Goal: Task Accomplishment & Management: Complete application form

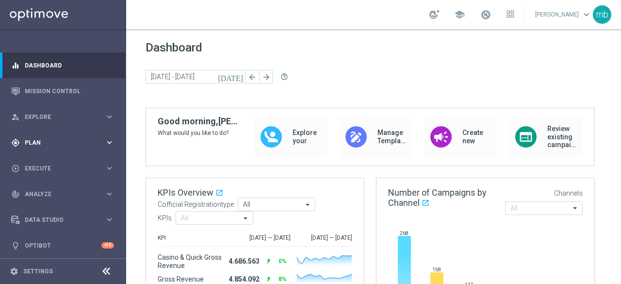
click at [114, 141] on div "gps_fixed Plan keyboard_arrow_right" at bounding box center [62, 143] width 125 height 26
click at [42, 193] on span "Templates" at bounding box center [60, 192] width 69 height 6
click at [41, 206] on link "Optimail" at bounding box center [65, 206] width 71 height 8
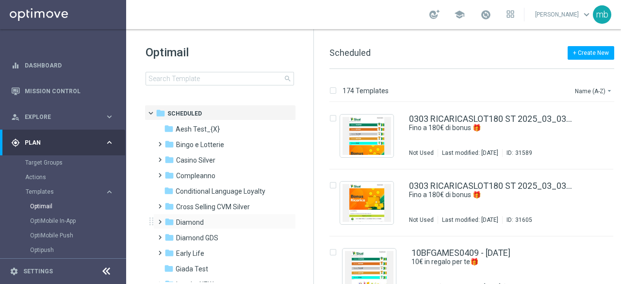
click at [160, 219] on span at bounding box center [158, 217] width 4 height 4
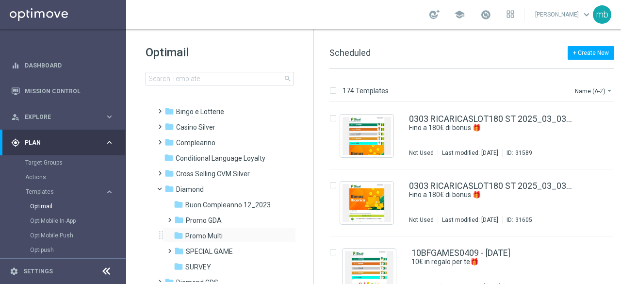
scroll to position [49, 0]
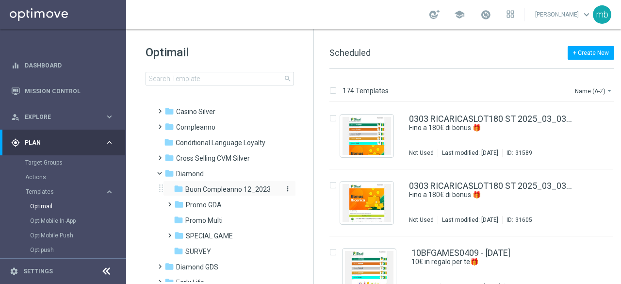
click at [213, 190] on span "Buon Compleanno 12_2023" at bounding box center [227, 189] width 85 height 9
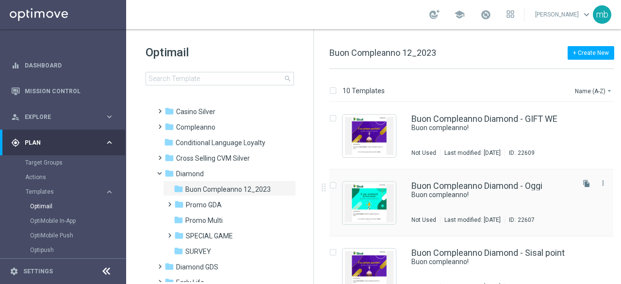
click at [492, 212] on div "Buon Compleanno Diamond - [DATE] Buon compleanno! Not Used Last modified: [DATE…" at bounding box center [492, 203] width 161 height 42
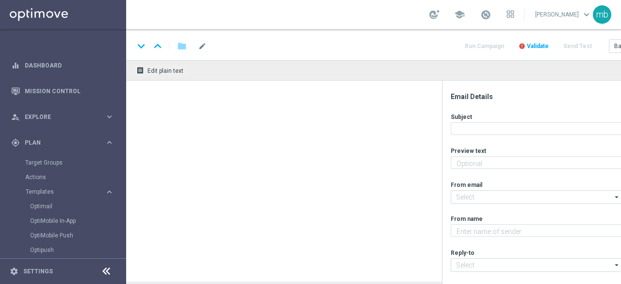
type textarea "Ti aspetta una sorpresa…"
type input "[EMAIL_ADDRESS][DOMAIN_NAME]"
type textarea "Sisal"
type input "[EMAIL_ADDRESS][DOMAIN_NAME]"
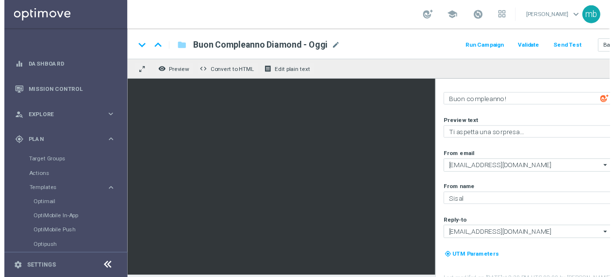
scroll to position [41, 0]
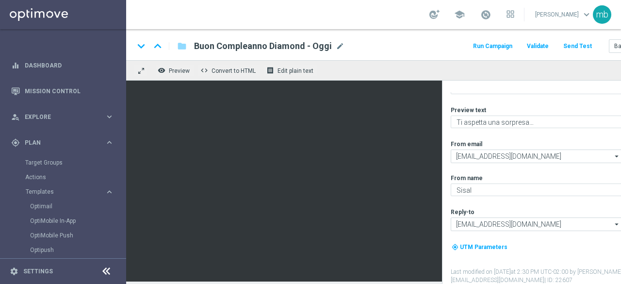
click at [499, 47] on button "Run Campaign" at bounding box center [493, 46] width 42 height 13
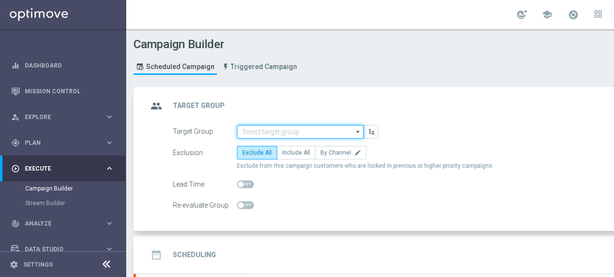
click at [301, 132] on input at bounding box center [300, 132] width 127 height 14
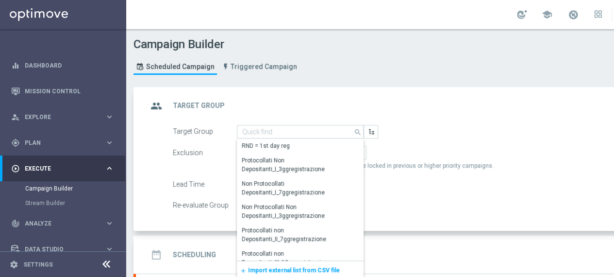
click at [292, 267] on span "Import external list from CSV file" at bounding box center [294, 269] width 92 height 7
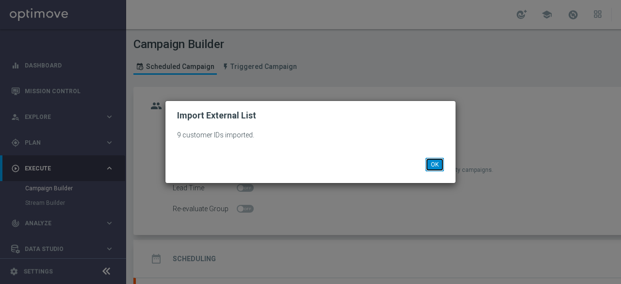
click at [436, 167] on button "OK" at bounding box center [435, 165] width 18 height 14
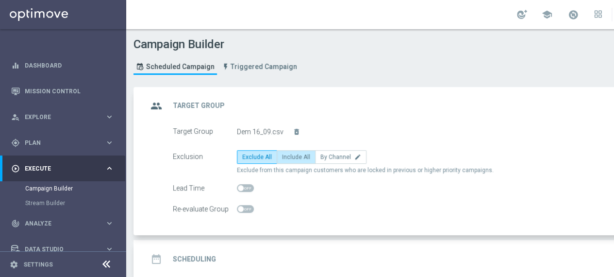
click at [293, 158] on span "Include All" at bounding box center [296, 156] width 28 height 7
click at [288, 158] on input "Include All" at bounding box center [285, 158] width 6 height 6
radio input "true"
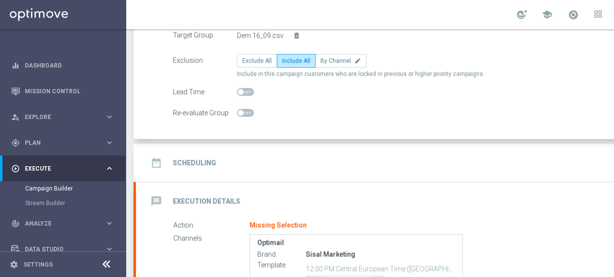
scroll to position [97, 0]
click at [204, 163] on h2 "Scheduling" at bounding box center [194, 161] width 43 height 9
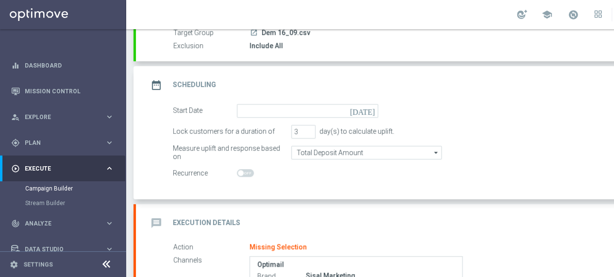
click at [369, 109] on icon "[DATE]" at bounding box center [364, 109] width 29 height 11
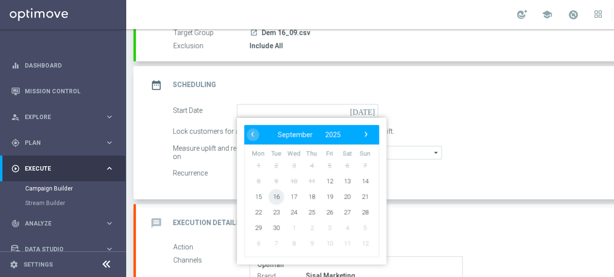
click at [276, 196] on span "16" at bounding box center [276, 196] width 16 height 16
type input "[DATE]"
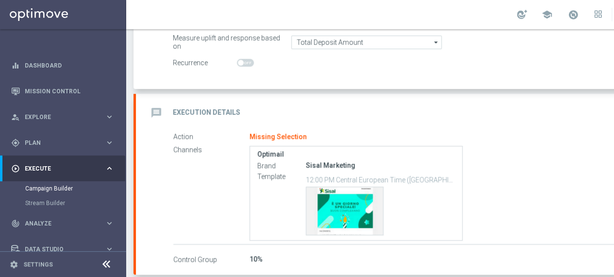
scroll to position [199, 0]
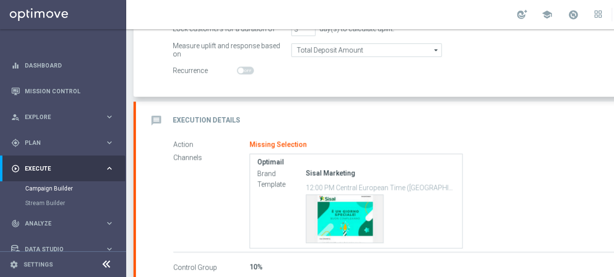
click at [212, 120] on h2 "Execution Details" at bounding box center [206, 120] width 67 height 9
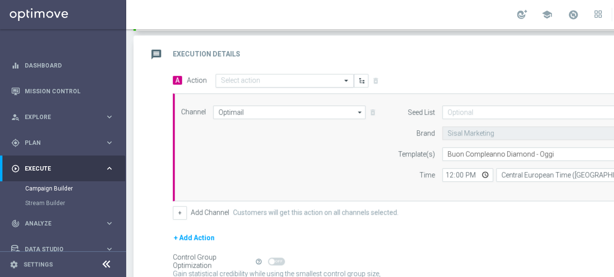
click at [308, 79] on input "text" at bounding box center [275, 81] width 108 height 8
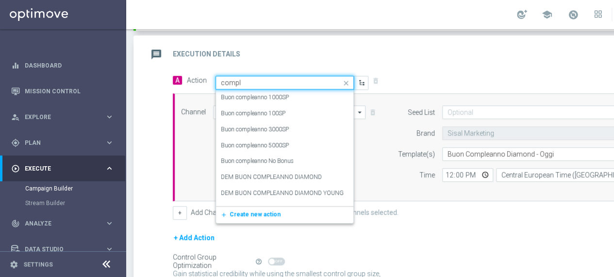
type input "comple"
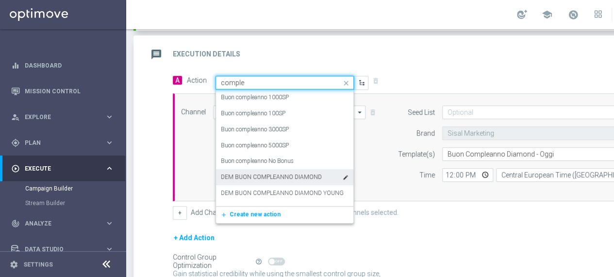
click at [285, 175] on label "DEM BUON COMPLEANNO DIAMOND" at bounding box center [271, 177] width 101 height 8
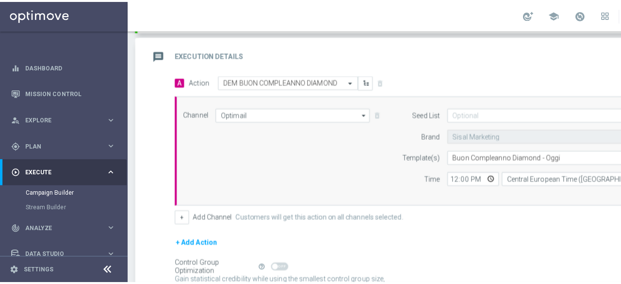
scroll to position [285, 0]
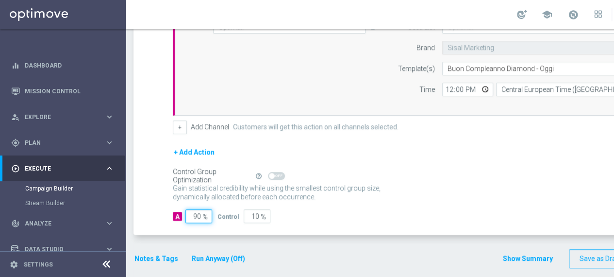
drag, startPoint x: 200, startPoint y: 214, endPoint x: 189, endPoint y: 216, distance: 10.9
click at [189, 216] on input "90" at bounding box center [198, 216] width 27 height 14
type input "1"
type input "99"
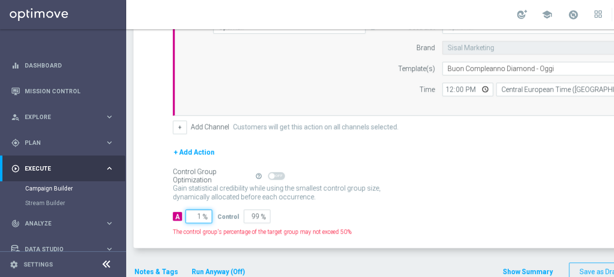
type input "10"
type input "90"
type input "100"
type input "0"
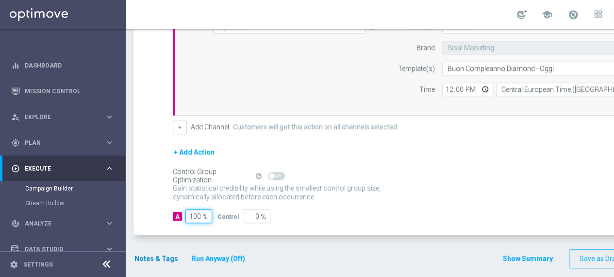
type input "100"
click at [142, 256] on button "Notes & Tags" at bounding box center [156, 258] width 46 height 12
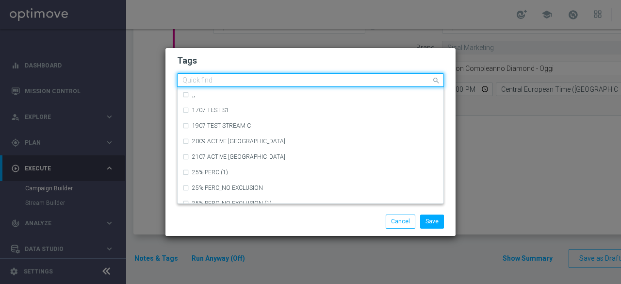
click at [215, 83] on input "text" at bounding box center [306, 81] width 249 height 8
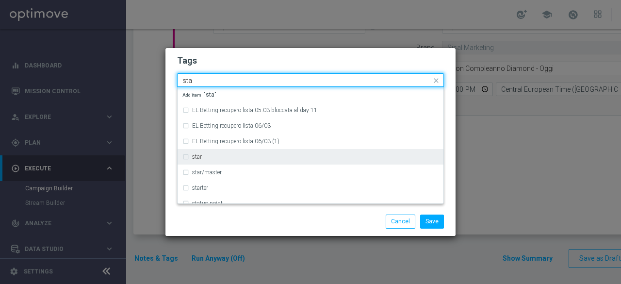
click at [202, 153] on div "star" at bounding box center [310, 157] width 256 height 16
type input "sta"
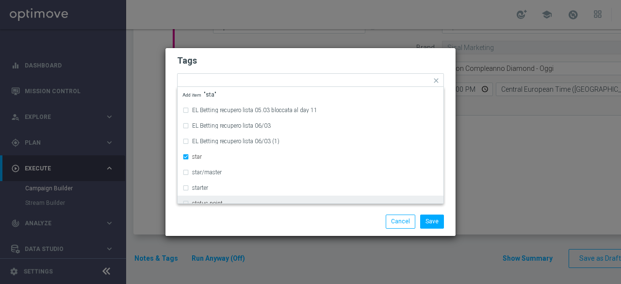
click at [216, 217] on div "Save Cancel" at bounding box center [310, 222] width 281 height 14
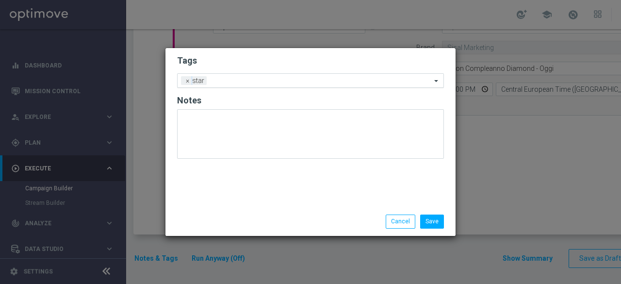
click at [245, 82] on input "text" at bounding box center [321, 81] width 221 height 8
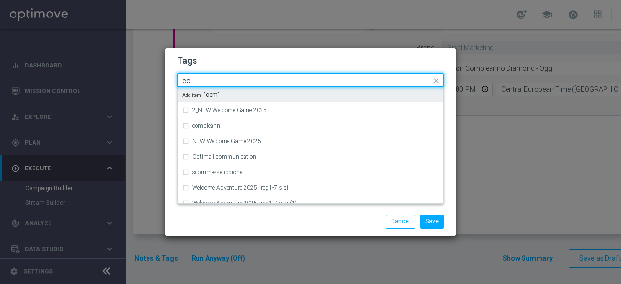
type input "c"
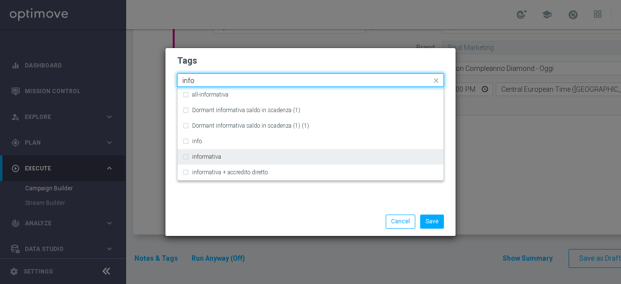
click at [208, 155] on label "informativa" at bounding box center [206, 157] width 29 height 6
type input "info"
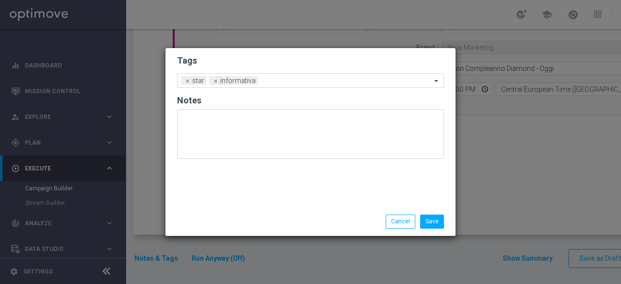
click at [215, 202] on div "Tags Add a new tag × star × informativa Notes" at bounding box center [310, 127] width 290 height 159
click at [285, 80] on input "text" at bounding box center [346, 81] width 169 height 8
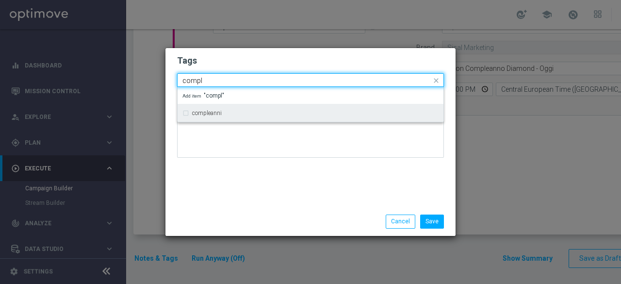
click at [255, 117] on div "compleanni" at bounding box center [310, 113] width 256 height 16
type input "compl"
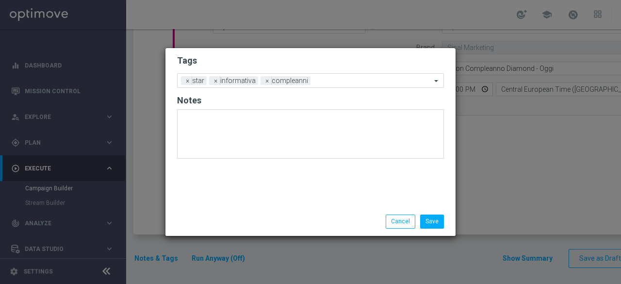
click at [249, 170] on div "Tags Add a new tag × star × informativa × compleanni Notes" at bounding box center [310, 127] width 290 height 159
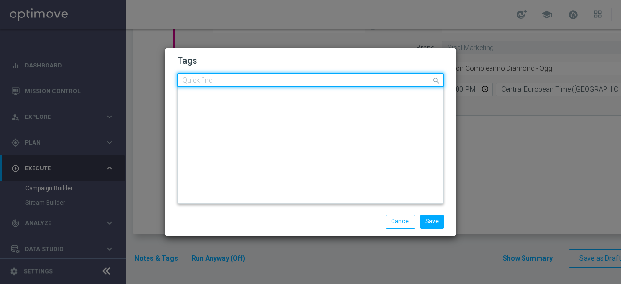
click at [320, 82] on input "text" at bounding box center [306, 81] width 249 height 8
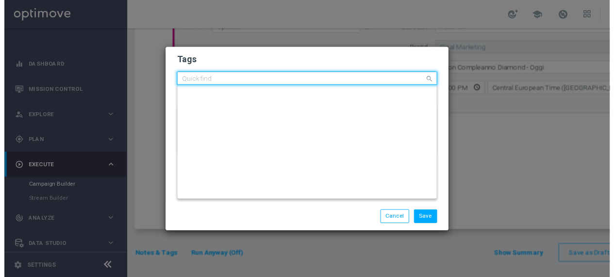
scroll to position [0, 0]
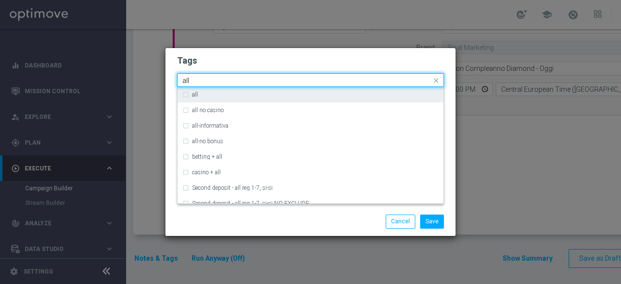
click at [224, 91] on div "all" at bounding box center [310, 95] width 256 height 16
type input "all"
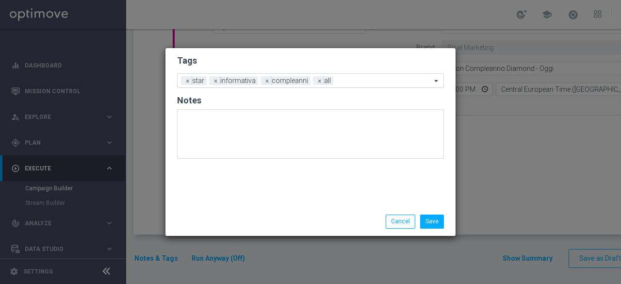
click at [262, 211] on div "Save Cancel" at bounding box center [310, 221] width 290 height 28
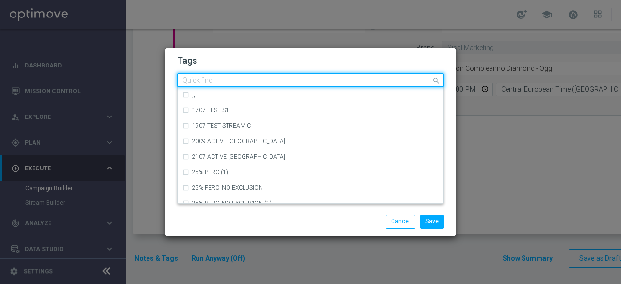
click at [352, 81] on input "text" at bounding box center [306, 81] width 249 height 8
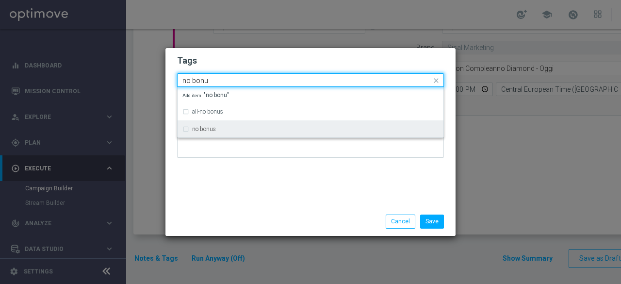
click at [221, 132] on div "no bonus" at bounding box center [315, 129] width 247 height 6
type input "no bonu"
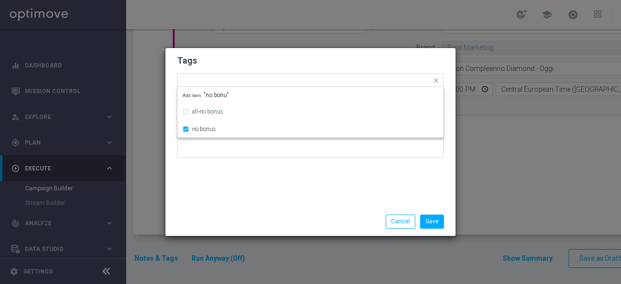
click at [241, 194] on div "Tags Quick find × star × informativa × compleanni × all × no bonus all-no bonus…" at bounding box center [310, 127] width 290 height 159
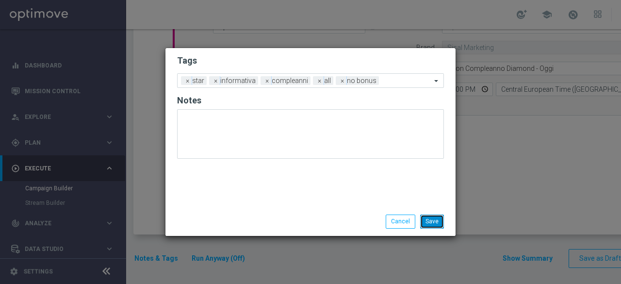
click at [438, 222] on button "Save" at bounding box center [432, 222] width 24 height 14
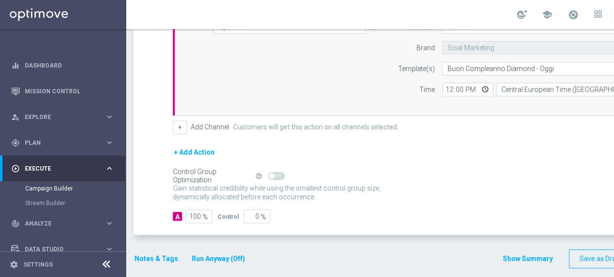
scroll to position [0, 102]
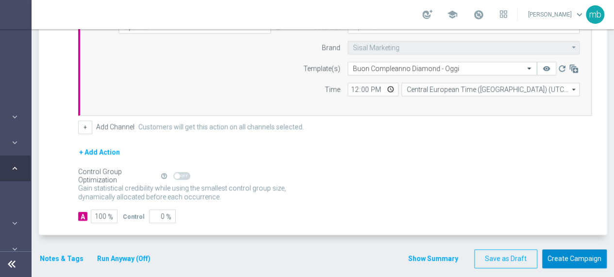
click at [586, 249] on button "Create Campaign" at bounding box center [574, 258] width 65 height 19
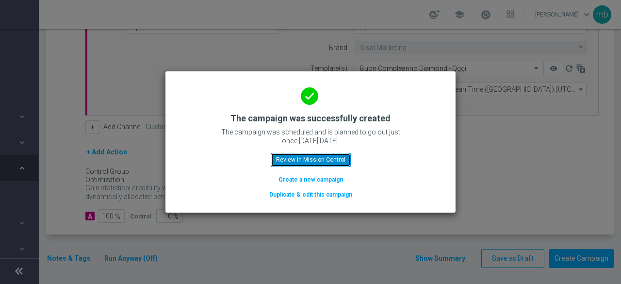
click at [312, 157] on button "Review in Mission Control" at bounding box center [311, 160] width 80 height 14
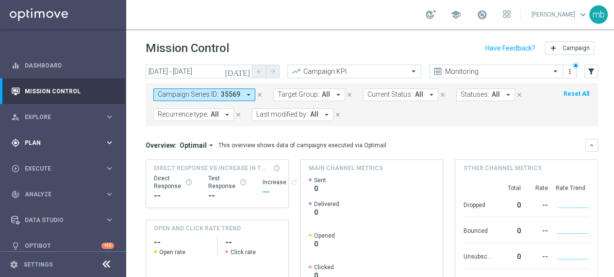
click at [109, 141] on icon "keyboard_arrow_right" at bounding box center [109, 142] width 9 height 9
click at [44, 209] on link "Optimail" at bounding box center [65, 206] width 71 height 8
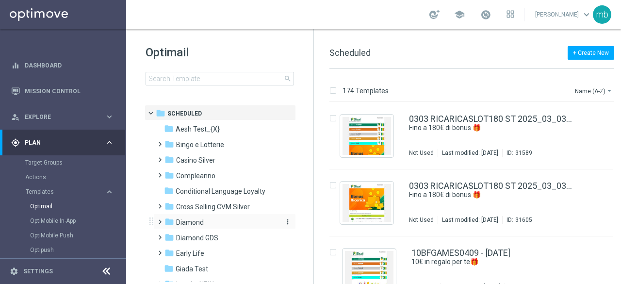
click at [177, 221] on span "Diamond" at bounding box center [190, 222] width 28 height 9
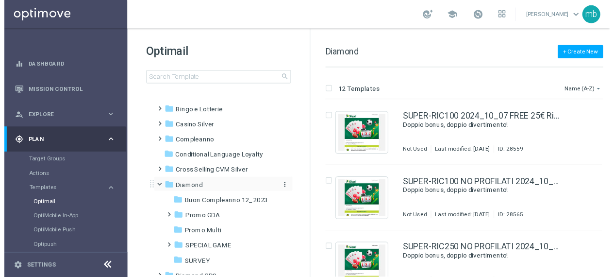
scroll to position [49, 0]
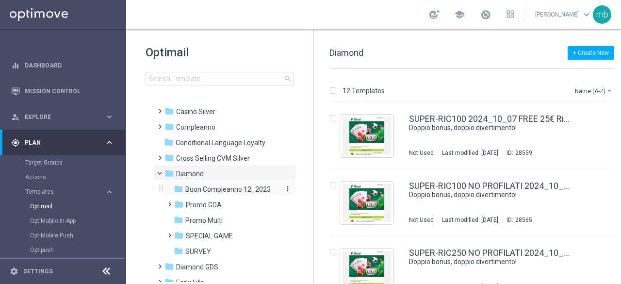
click at [199, 192] on span "Buon Compleanno 12_2023" at bounding box center [227, 189] width 85 height 9
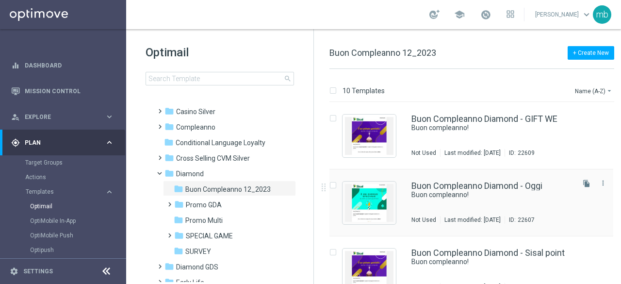
click at [438, 199] on div "Buon Compleanno Diamond - [DATE] Buon compleanno! Not Used Last modified: [DATE…" at bounding box center [492, 203] width 161 height 42
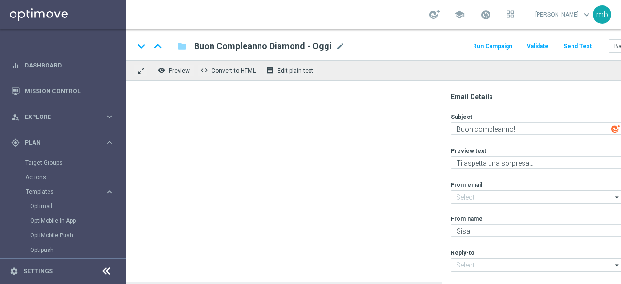
type input "[EMAIL_ADDRESS][DOMAIN_NAME]"
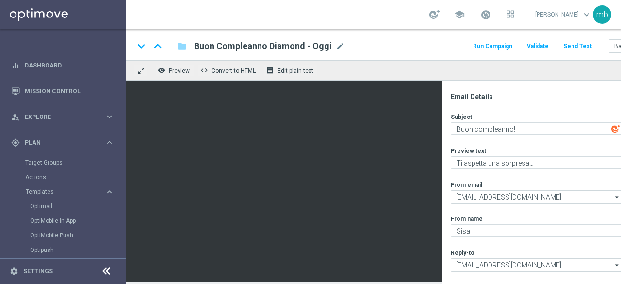
click at [506, 45] on button "Run Campaign" at bounding box center [493, 46] width 42 height 13
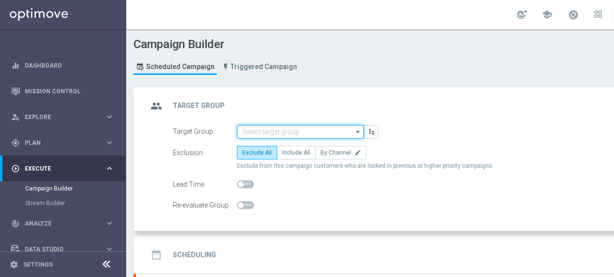
click at [309, 131] on input at bounding box center [300, 132] width 127 height 14
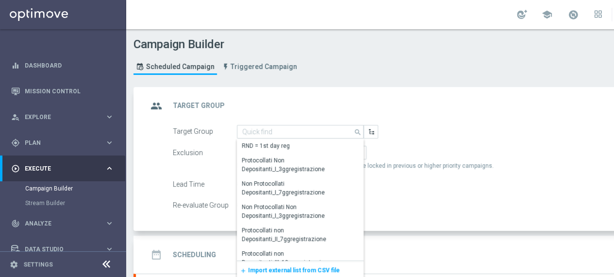
click at [303, 264] on div "add Import external list from CSV file" at bounding box center [300, 270] width 127 height 19
click at [303, 267] on span "Import external list from CSV file" at bounding box center [294, 269] width 92 height 7
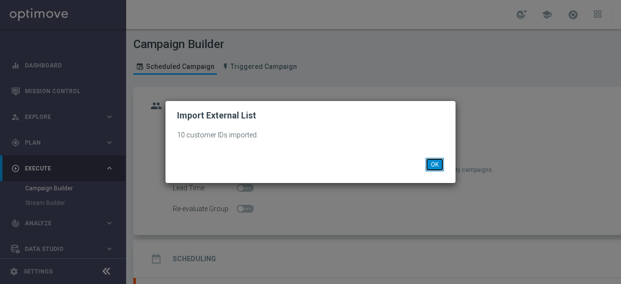
click at [438, 166] on button "OK" at bounding box center [435, 165] width 18 height 14
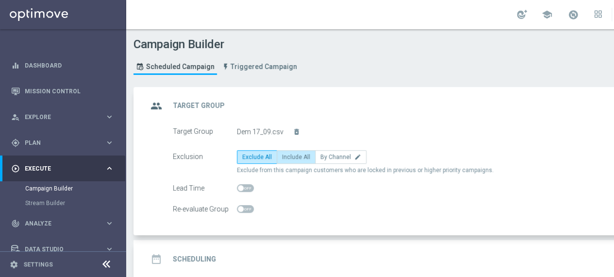
click at [302, 159] on span "Include All" at bounding box center [296, 156] width 28 height 7
click at [288, 159] on input "Include All" at bounding box center [285, 158] width 6 height 6
radio input "true"
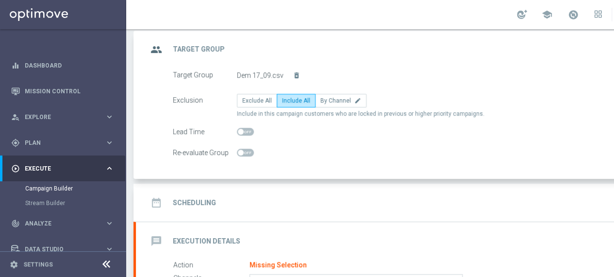
scroll to position [97, 0]
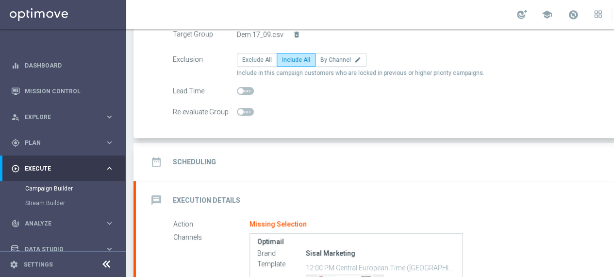
click at [202, 157] on h2 "Scheduling" at bounding box center [194, 161] width 43 height 9
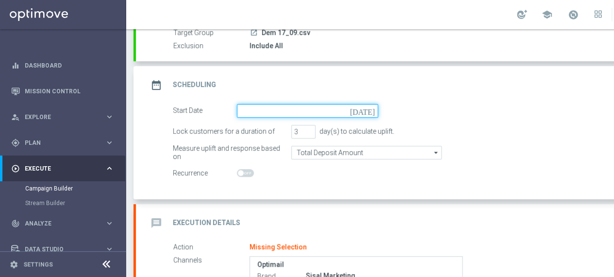
click at [356, 111] on input at bounding box center [307, 111] width 141 height 14
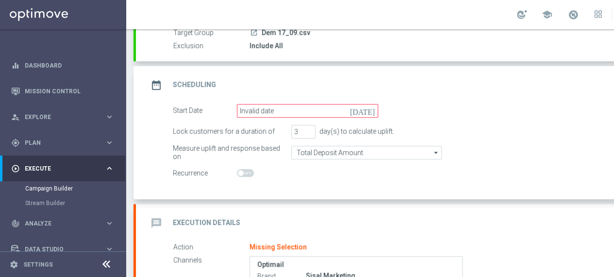
click at [357, 82] on div "date_range Scheduling keyboard_arrow_up" at bounding box center [419, 85] width 542 height 18
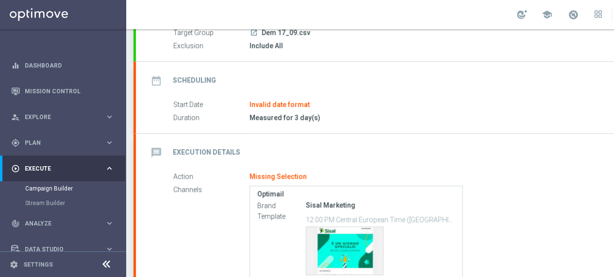
click at [295, 105] on div "Invalid date format" at bounding box center [279, 104] width 60 height 9
click at [177, 82] on h2 "Scheduling" at bounding box center [194, 80] width 43 height 9
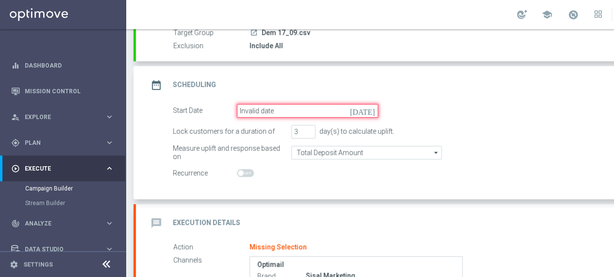
click at [293, 109] on input "Invalid date" at bounding box center [307, 111] width 141 height 14
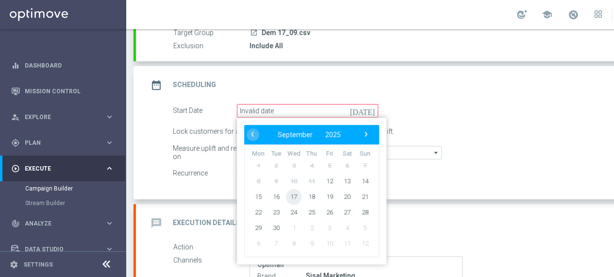
click at [296, 195] on span "17" at bounding box center [294, 196] width 16 height 16
type input "[DATE]"
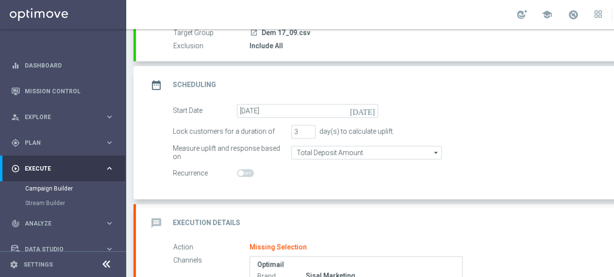
click at [209, 221] on h2 "Execution Details" at bounding box center [206, 222] width 67 height 9
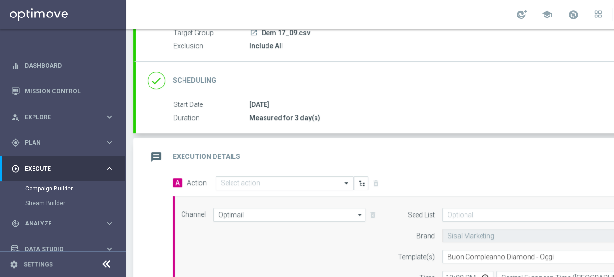
click at [270, 182] on input "text" at bounding box center [275, 183] width 108 height 8
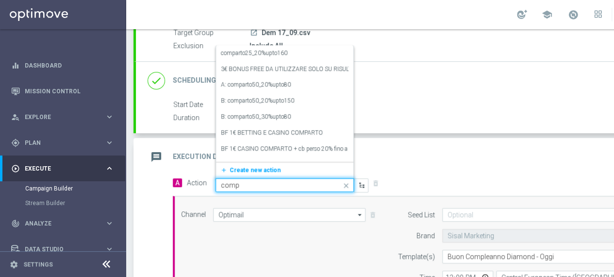
type input "compl"
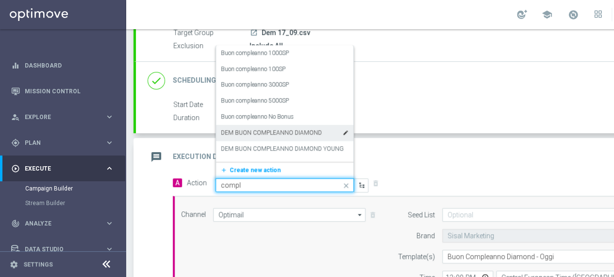
click at [272, 132] on label "DEM BUON COMPLEANNO DIAMOND" at bounding box center [271, 133] width 101 height 8
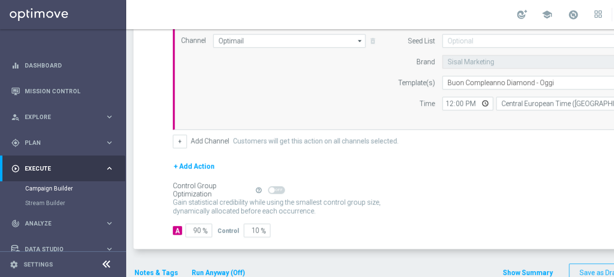
scroll to position [285, 0]
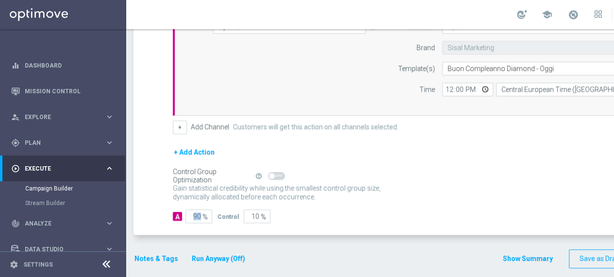
click at [199, 214] on div "90 %" at bounding box center [197, 216] width 24 height 14
drag, startPoint x: 199, startPoint y: 214, endPoint x: 194, endPoint y: 214, distance: 5.8
click at [194, 214] on input "90" at bounding box center [198, 216] width 27 height 14
type input "1"
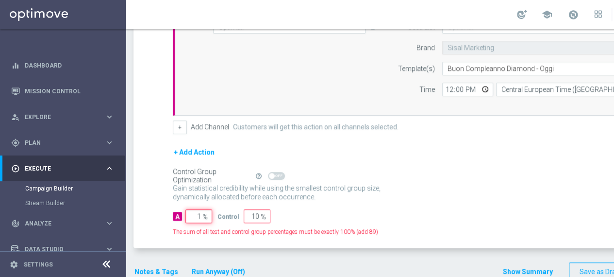
type input "99"
type input "10"
type input "90"
type input "100"
type input "0"
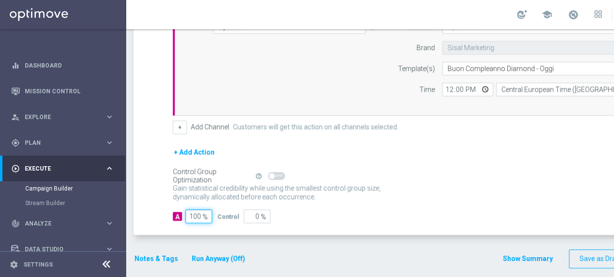
scroll to position [7, 0]
type input "100"
click at [160, 252] on button "Notes & Tags" at bounding box center [156, 258] width 46 height 12
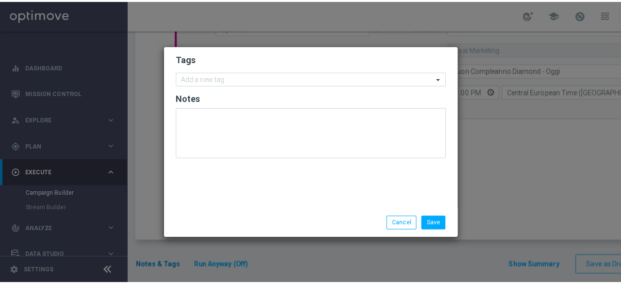
scroll to position [0, 0]
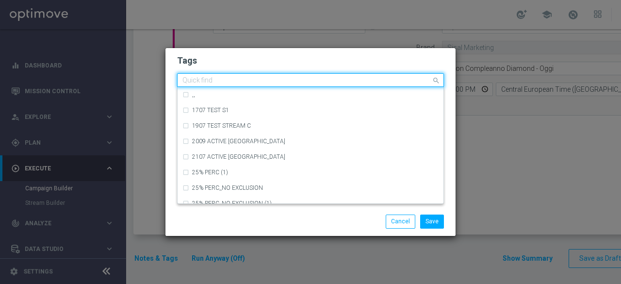
click at [221, 83] on input "text" at bounding box center [306, 81] width 249 height 8
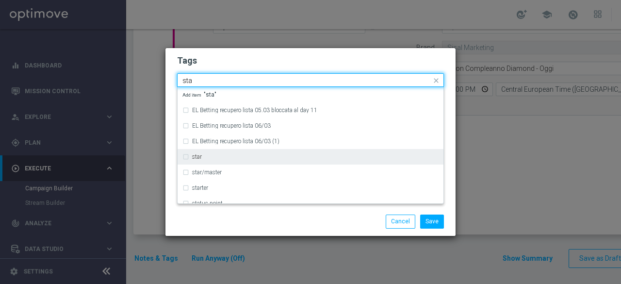
click at [197, 162] on div "star" at bounding box center [310, 157] width 256 height 16
type input "sta"
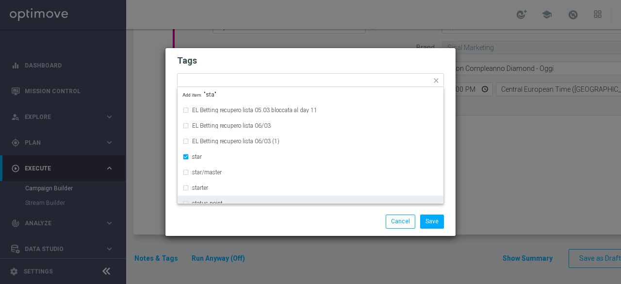
click at [217, 213] on div "Save Cancel" at bounding box center [310, 221] width 290 height 28
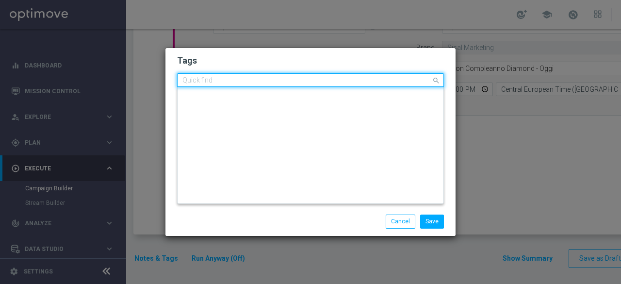
click at [249, 81] on input "text" at bounding box center [306, 81] width 249 height 8
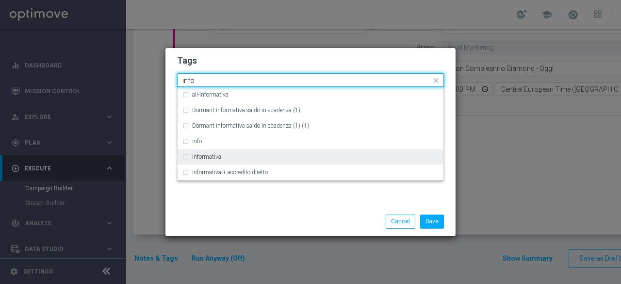
click at [220, 153] on div "informativa" at bounding box center [310, 157] width 256 height 16
type input "info"
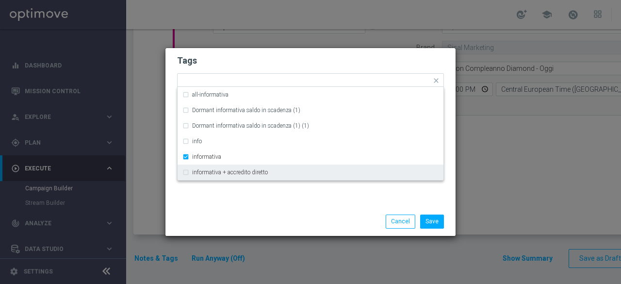
click at [248, 210] on div "Save Cancel" at bounding box center [310, 221] width 290 height 28
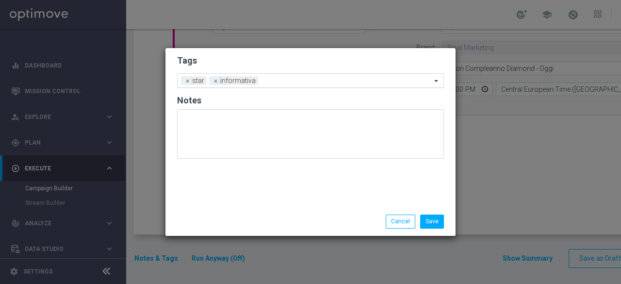
click at [296, 80] on input "text" at bounding box center [346, 81] width 169 height 8
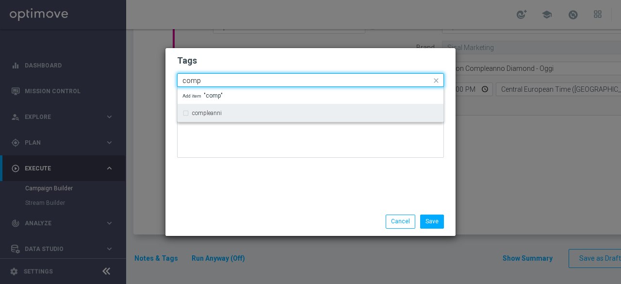
click at [264, 115] on div "compleanni" at bounding box center [315, 113] width 247 height 6
type input "comp"
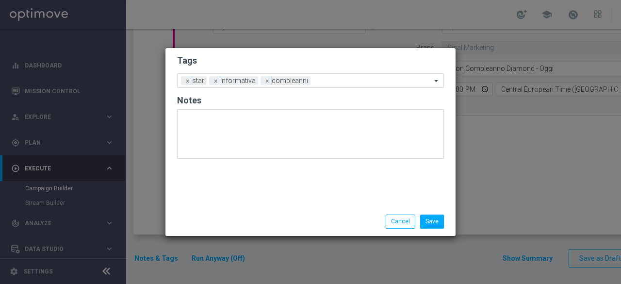
drag, startPoint x: 274, startPoint y: 194, endPoint x: 319, endPoint y: 144, distance: 67.3
click at [275, 195] on div "Tags Add a new tag × star × informativa × compleanni Notes" at bounding box center [310, 127] width 290 height 159
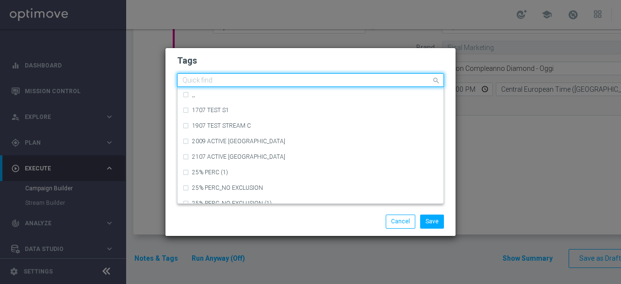
click at [336, 82] on input "text" at bounding box center [306, 81] width 249 height 8
type input "n"
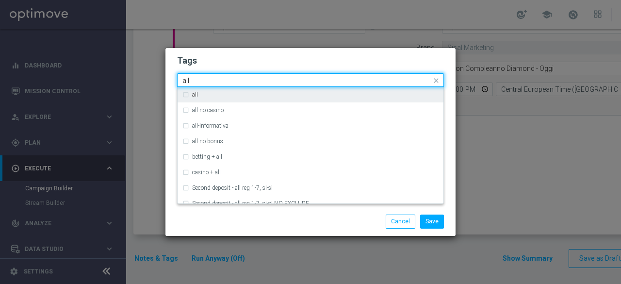
click at [267, 96] on div "all" at bounding box center [315, 95] width 247 height 6
type input "all"
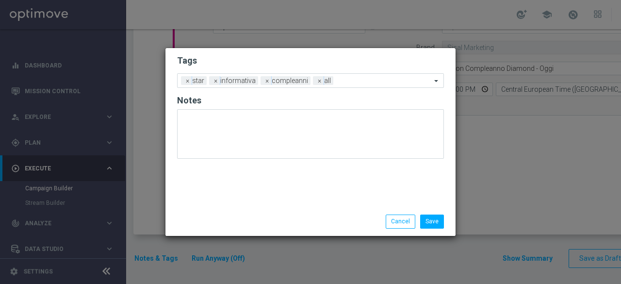
click at [269, 220] on div "Save Cancel" at bounding box center [358, 222] width 188 height 14
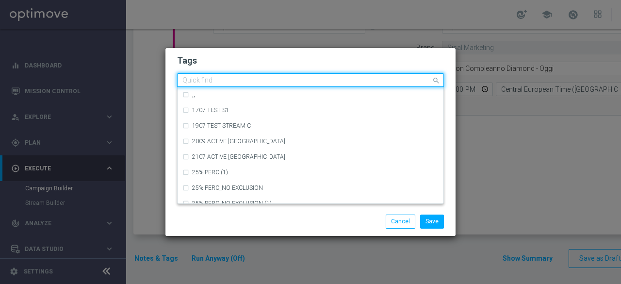
click at [367, 84] on input "text" at bounding box center [306, 81] width 249 height 8
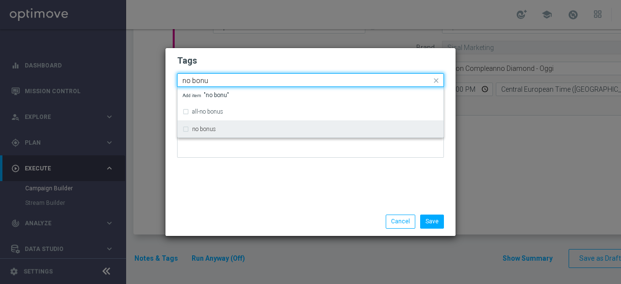
click at [285, 126] on div "no bonus" at bounding box center [315, 129] width 247 height 6
type input "no bonu"
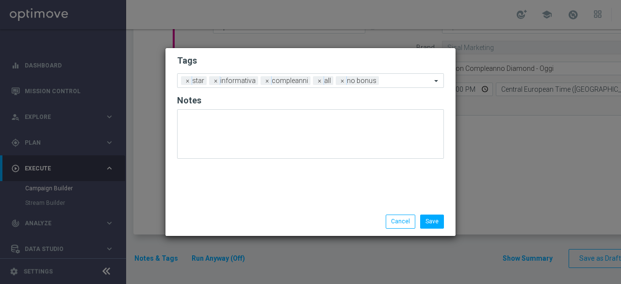
click at [282, 185] on div "Tags Add a new tag × star × informativa × compleanni × all × no bonus Notes" at bounding box center [310, 127] width 290 height 159
click at [429, 221] on button "Save" at bounding box center [432, 222] width 24 height 14
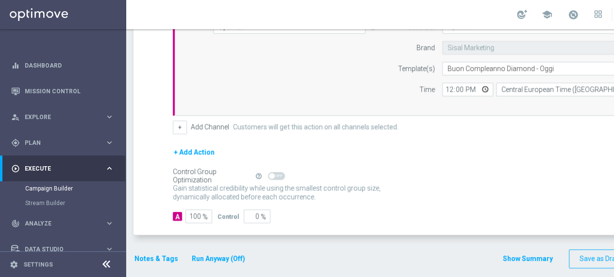
scroll to position [0, 102]
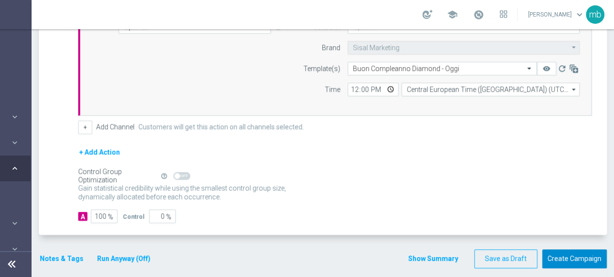
click at [550, 255] on button "Create Campaign" at bounding box center [574, 258] width 65 height 19
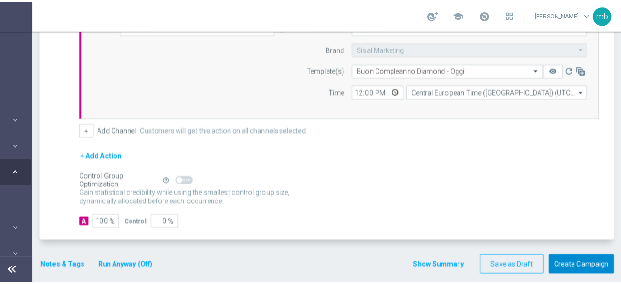
scroll to position [0, 95]
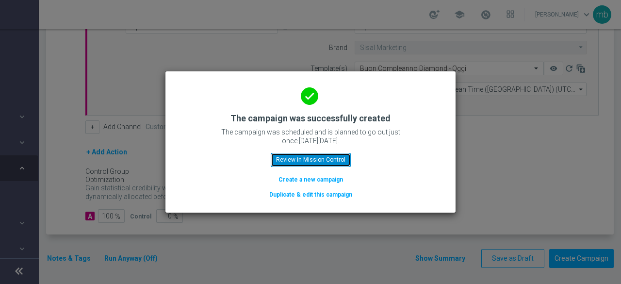
click at [321, 163] on button "Review in Mission Control" at bounding box center [311, 160] width 80 height 14
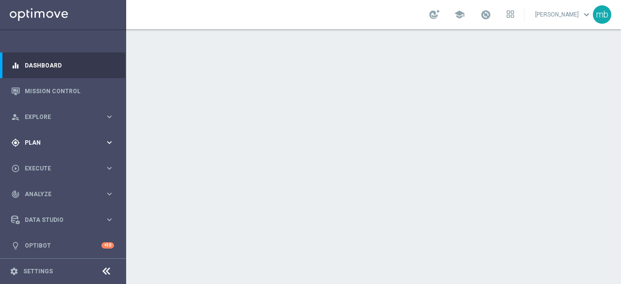
click at [112, 143] on icon "keyboard_arrow_right" at bounding box center [109, 142] width 9 height 9
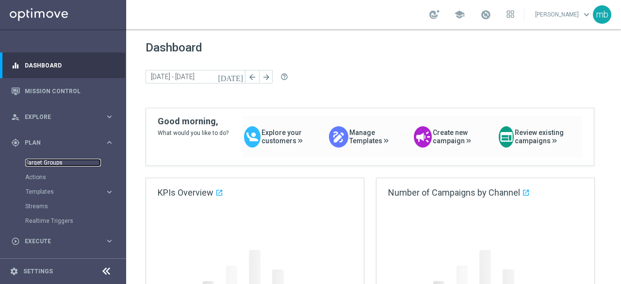
click at [50, 163] on link "Target Groups" at bounding box center [63, 163] width 76 height 8
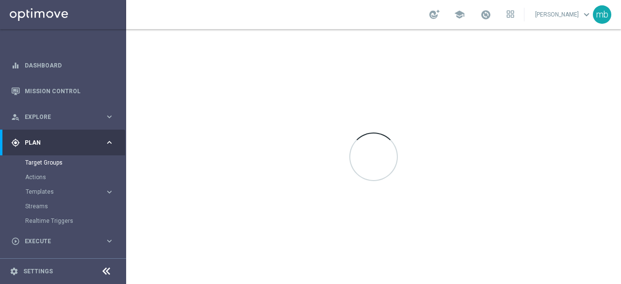
click at [41, 195] on button "Templates keyboard_arrow_right" at bounding box center [69, 192] width 89 height 8
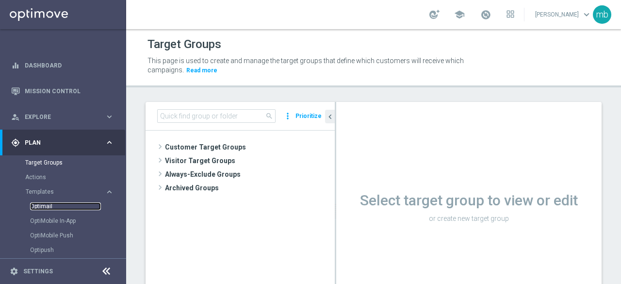
click at [43, 207] on link "Optimail" at bounding box center [65, 206] width 71 height 8
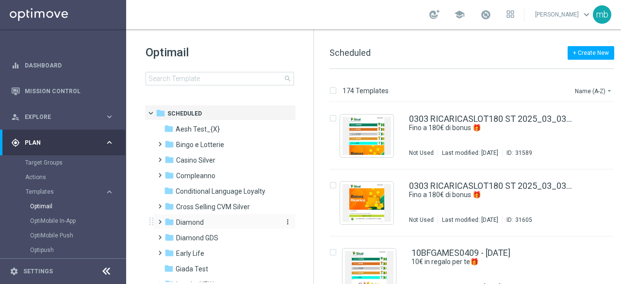
click at [188, 223] on span "Diamond" at bounding box center [190, 222] width 28 height 9
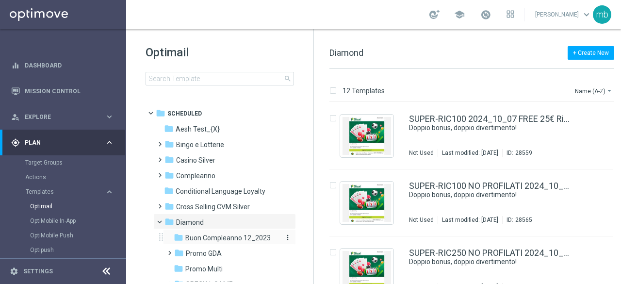
click at [199, 237] on span "Buon Compleanno 12_2023" at bounding box center [227, 237] width 85 height 9
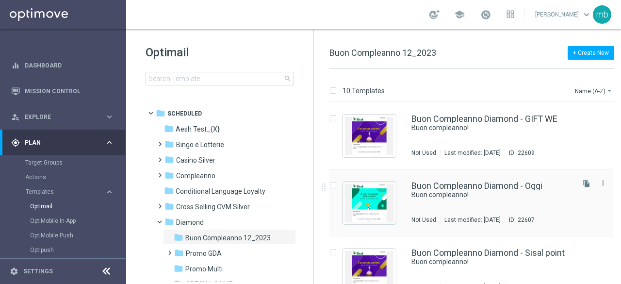
click at [432, 203] on div "Buon Compleanno Diamond - Oggi Buon compleanno! Not Used Last modified: [DATE] …" at bounding box center [492, 203] width 161 height 42
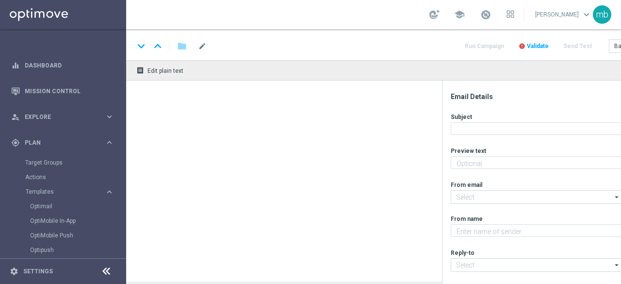
type textarea "Ti aspetta una sorpresa…"
type input "[EMAIL_ADDRESS][DOMAIN_NAME]"
type textarea "Sisal"
type input "[EMAIL_ADDRESS][DOMAIN_NAME]"
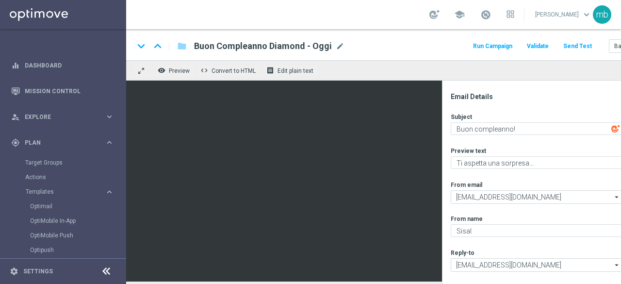
click at [499, 47] on button "Run Campaign" at bounding box center [493, 46] width 42 height 13
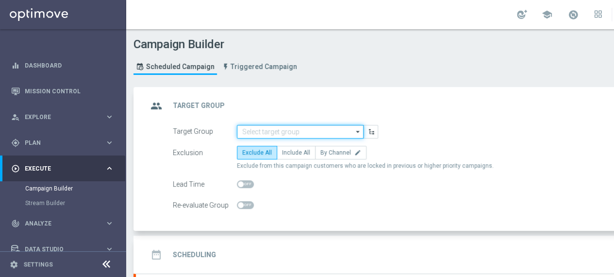
click at [326, 132] on input at bounding box center [300, 132] width 127 height 14
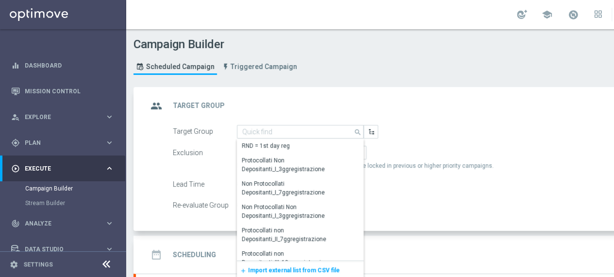
click at [284, 267] on span "Import external list from CSV file" at bounding box center [294, 269] width 92 height 7
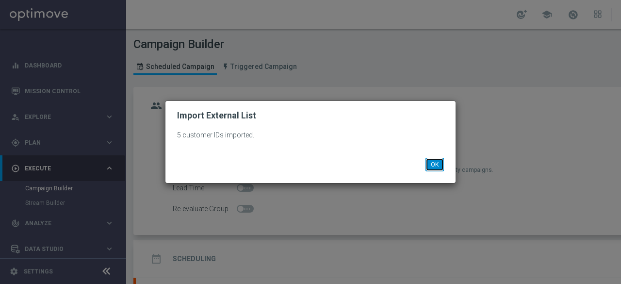
click at [432, 167] on button "OK" at bounding box center [435, 165] width 18 height 14
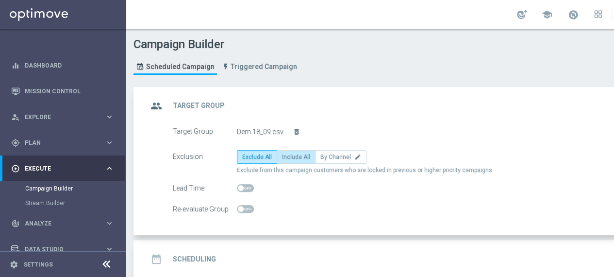
click at [289, 160] on label "Include All" at bounding box center [296, 157] width 39 height 14
click at [288, 160] on input "Include All" at bounding box center [285, 158] width 6 height 6
radio input "true"
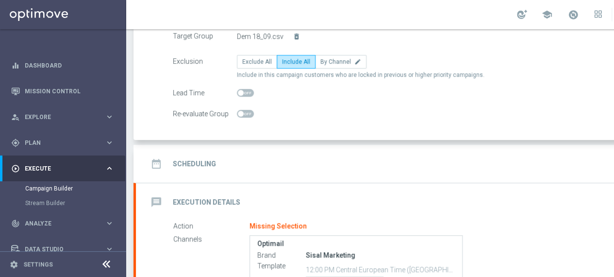
scroll to position [97, 0]
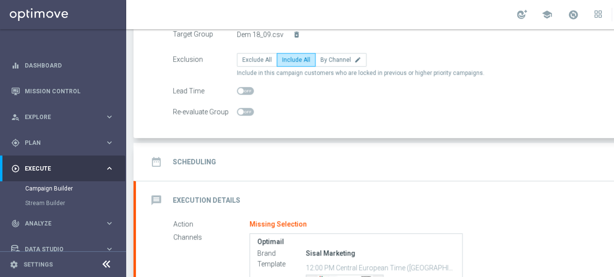
click at [193, 157] on h2 "Scheduling" at bounding box center [194, 161] width 43 height 9
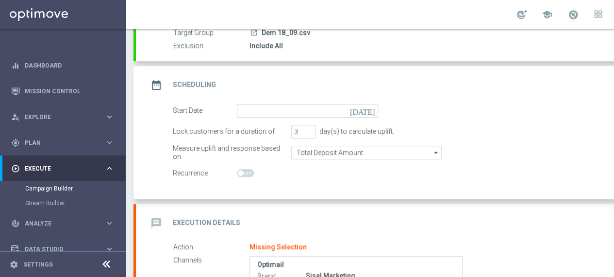
click at [371, 110] on icon "[DATE]" at bounding box center [364, 109] width 29 height 11
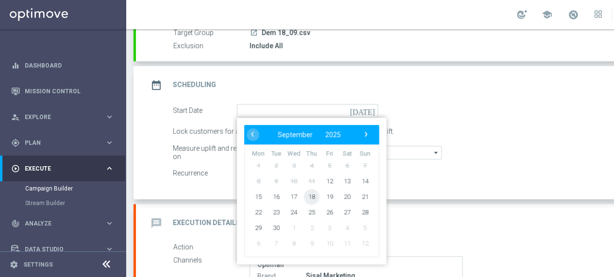
click at [312, 195] on span "18" at bounding box center [312, 196] width 16 height 16
type input "18 Sep 2025"
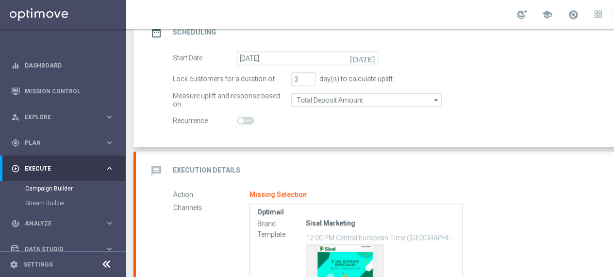
scroll to position [194, 0]
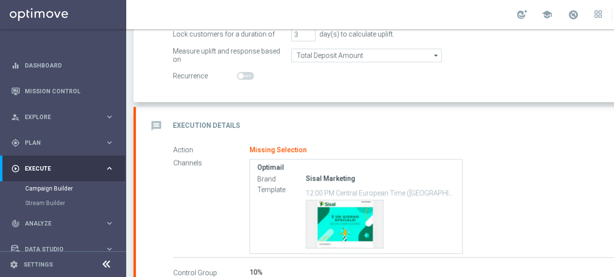
click at [185, 125] on h2 "Execution Details" at bounding box center [206, 125] width 67 height 9
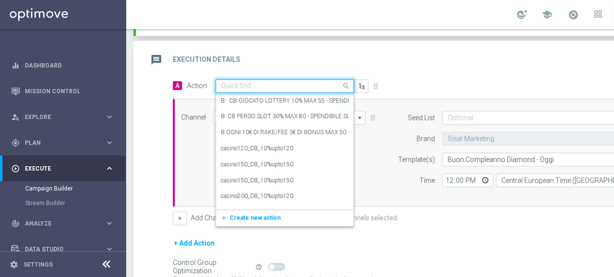
click at [329, 87] on div at bounding box center [284, 86] width 137 height 8
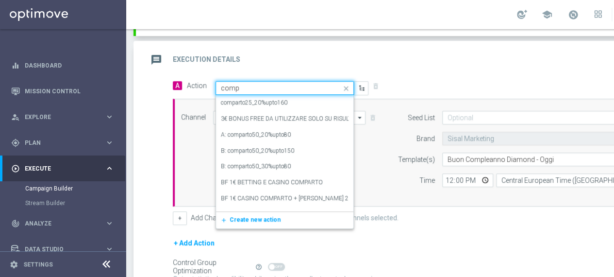
type input "compl"
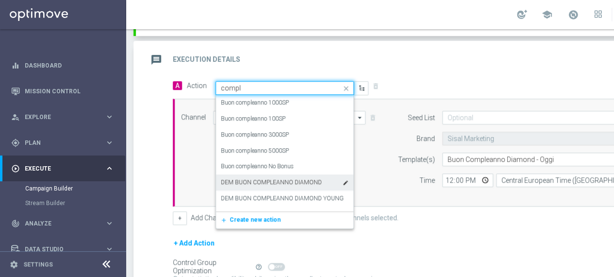
click at [285, 179] on label "DEM BUON COMPLEANNO DIAMOND" at bounding box center [271, 182] width 101 height 8
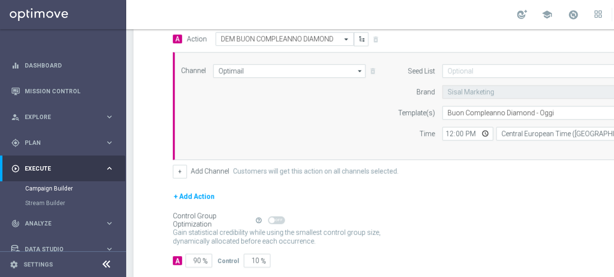
scroll to position [285, 0]
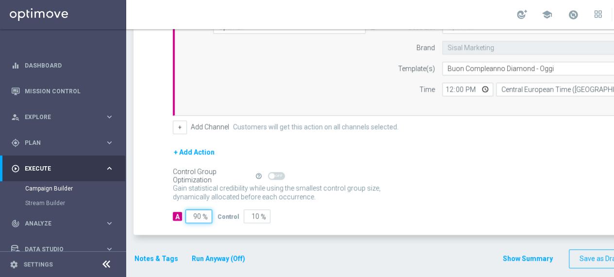
drag, startPoint x: 200, startPoint y: 213, endPoint x: 193, endPoint y: 215, distance: 7.1
click at [193, 215] on input "90" at bounding box center [198, 216] width 27 height 14
type input "1"
type input "99"
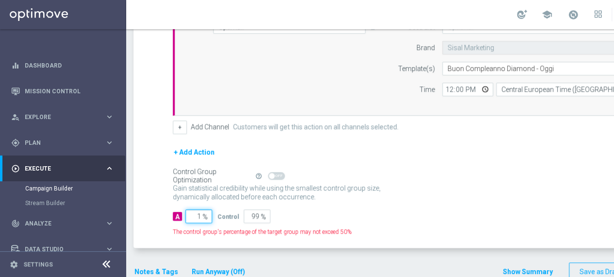
type input "10"
type input "90"
type input "100"
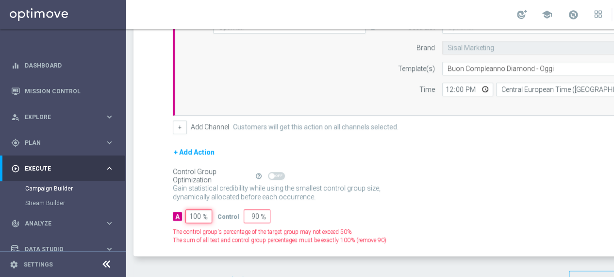
type input "0"
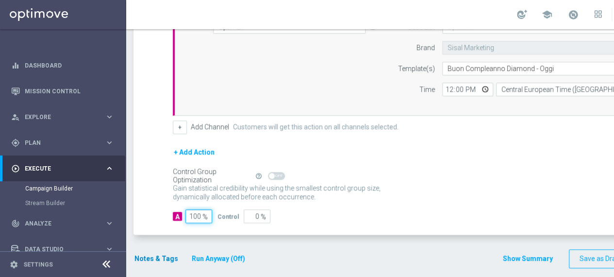
type input "100"
click at [148, 259] on button "Notes & Tags" at bounding box center [156, 258] width 46 height 12
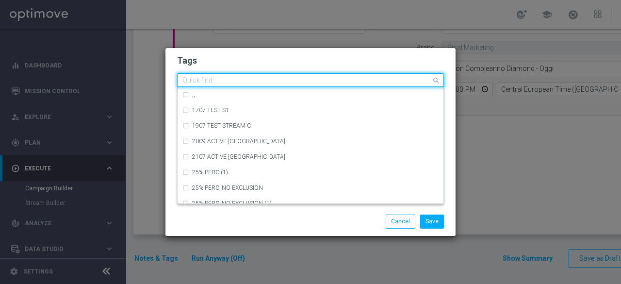
click at [221, 82] on input "text" at bounding box center [306, 81] width 249 height 8
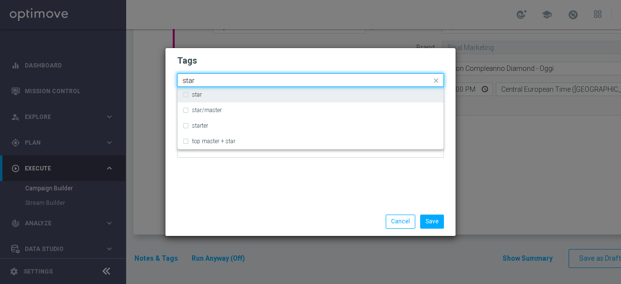
click at [214, 98] on div "star" at bounding box center [315, 95] width 247 height 6
type input "star"
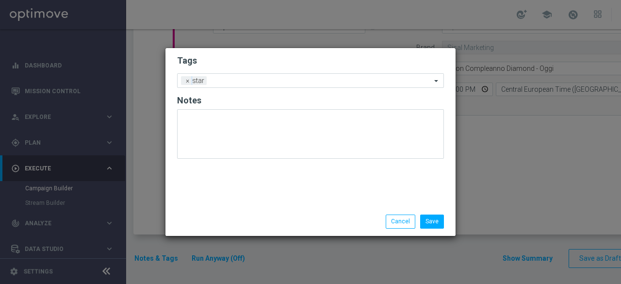
click at [225, 188] on div "Tags Add a new tag × star Notes" at bounding box center [310, 127] width 290 height 159
click at [251, 85] on div at bounding box center [320, 82] width 222 height 10
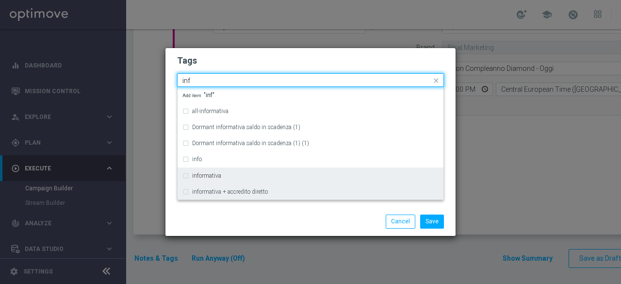
drag, startPoint x: 223, startPoint y: 172, endPoint x: 224, endPoint y: 184, distance: 12.2
click at [222, 173] on div "informativa" at bounding box center [315, 176] width 247 height 6
type input "inf"
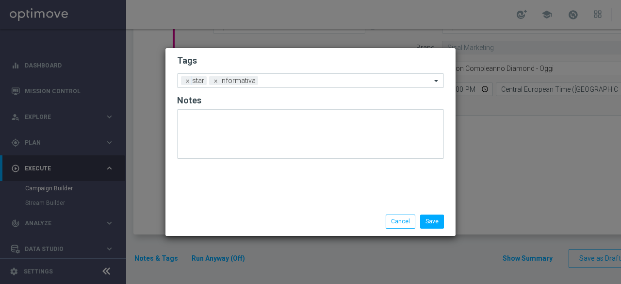
click at [235, 216] on div "Save Cancel" at bounding box center [310, 222] width 281 height 14
click at [312, 82] on input "text" at bounding box center [346, 81] width 169 height 8
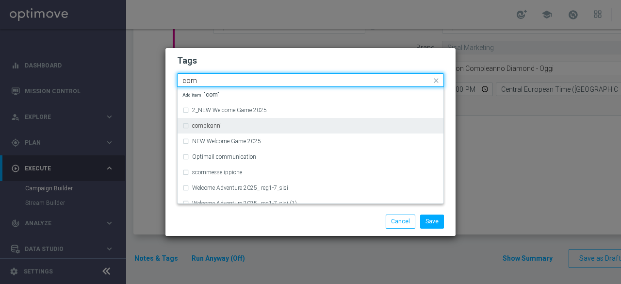
click at [254, 124] on div "compleanni" at bounding box center [315, 126] width 247 height 6
type input "com"
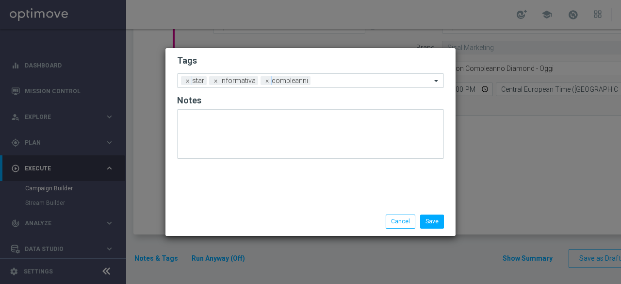
click at [257, 214] on div "Save Cancel" at bounding box center [310, 221] width 290 height 28
click at [344, 78] on input "text" at bounding box center [372, 81] width 117 height 8
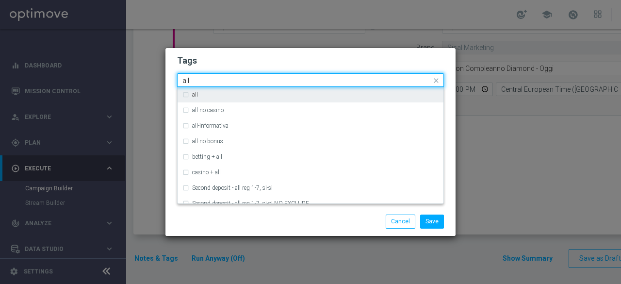
click at [328, 91] on div "all" at bounding box center [310, 95] width 256 height 16
type input "all"
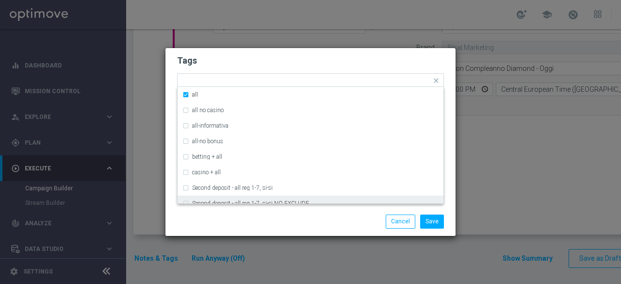
click at [291, 220] on div "Save Cancel" at bounding box center [358, 222] width 188 height 14
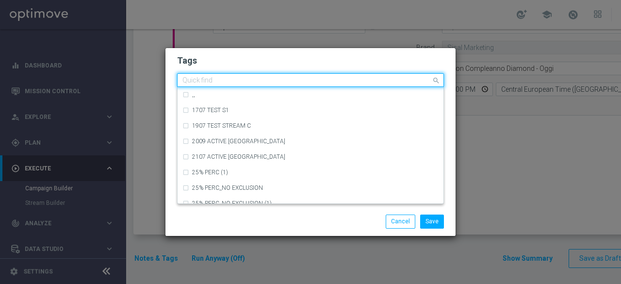
click at [362, 80] on input "text" at bounding box center [306, 81] width 249 height 8
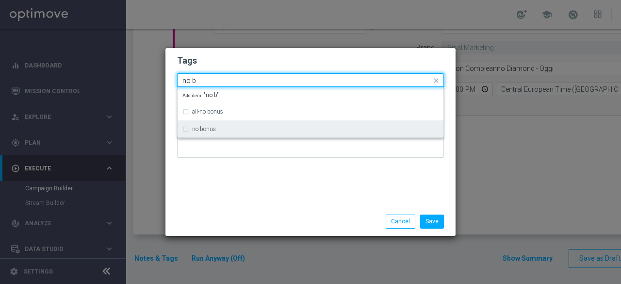
click at [276, 128] on div "no bonus" at bounding box center [315, 129] width 247 height 6
type input "no b"
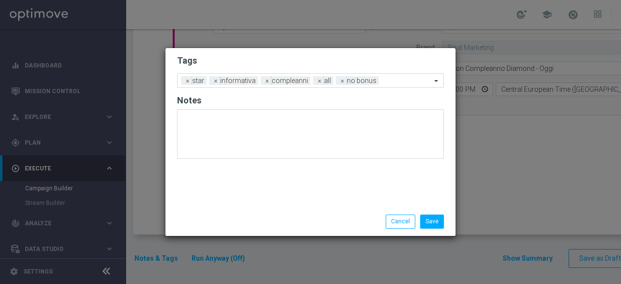
click at [272, 179] on div "Tags Add a new tag × star × informativa × compleanni × all × no bonus Notes" at bounding box center [310, 127] width 290 height 159
click at [437, 222] on button "Save" at bounding box center [432, 222] width 24 height 14
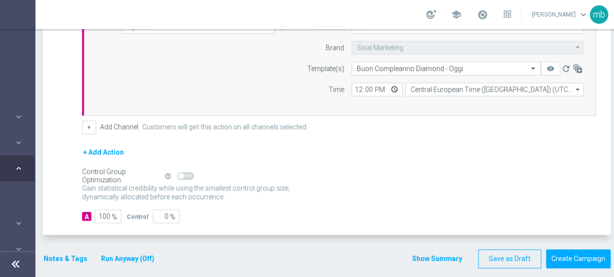
scroll to position [0, 102]
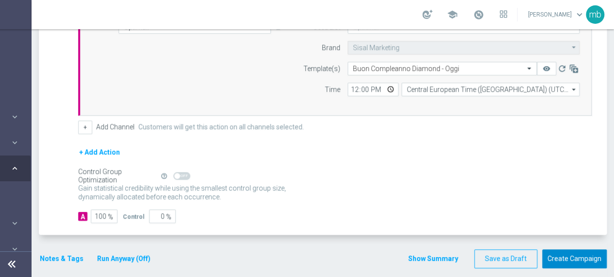
click at [581, 249] on button "Create Campaign" at bounding box center [574, 258] width 65 height 19
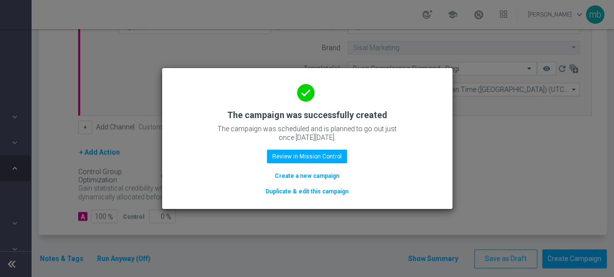
scroll to position [0, 95]
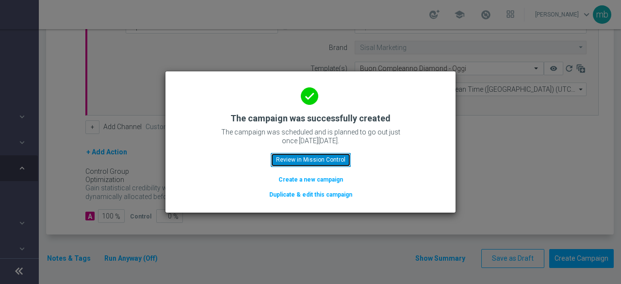
click at [336, 165] on button "Review in Mission Control" at bounding box center [311, 160] width 80 height 14
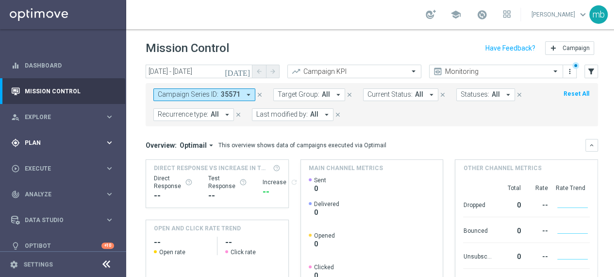
click at [100, 142] on span "Plan" at bounding box center [65, 143] width 80 height 6
click at [47, 195] on button "Templates keyboard_arrow_right" at bounding box center [69, 192] width 89 height 8
click at [45, 206] on link "Optimail" at bounding box center [65, 206] width 71 height 8
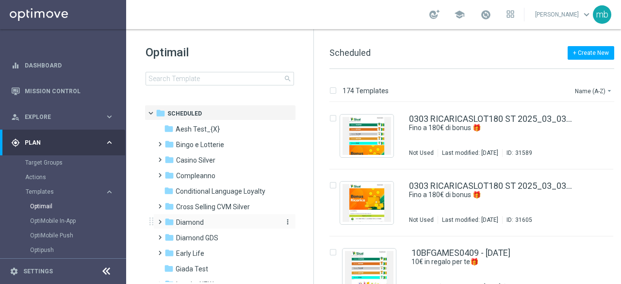
click at [194, 220] on span "Diamond" at bounding box center [190, 222] width 28 height 9
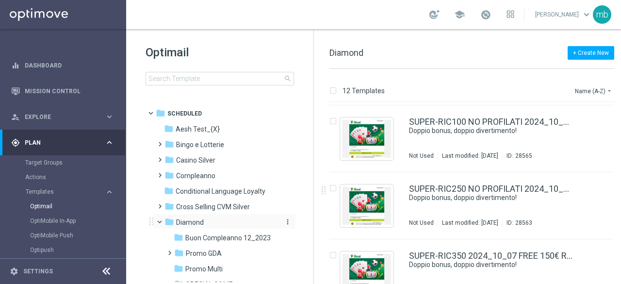
scroll to position [49, 0]
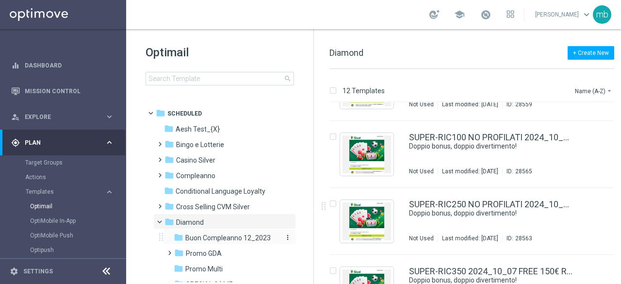
click at [232, 238] on span "Buon Compleanno 12_2023" at bounding box center [227, 237] width 85 height 9
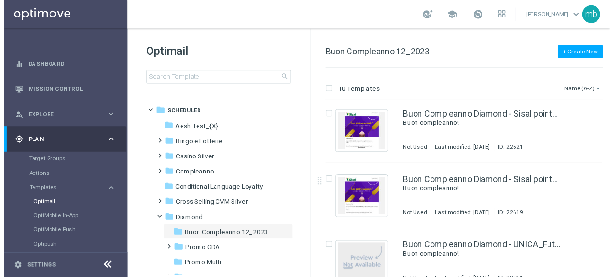
scroll to position [340, 0]
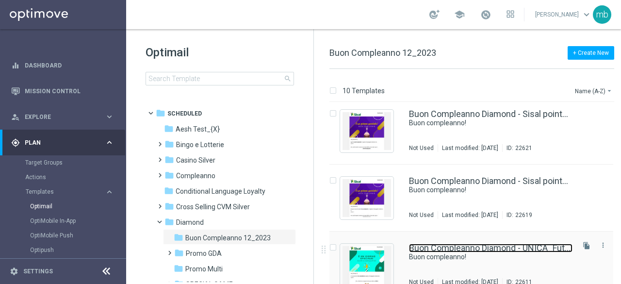
click at [463, 249] on link "Buon Compleanno Diamond - UNICA_Futuro" at bounding box center [491, 248] width 164 height 9
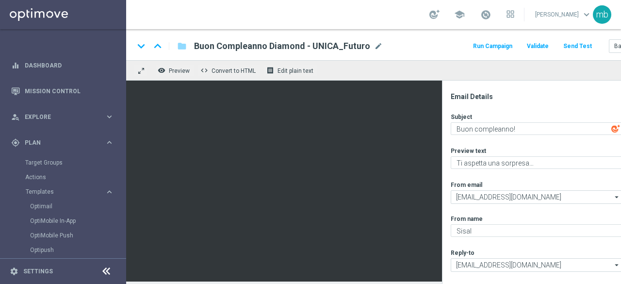
click at [497, 44] on button "Run Campaign" at bounding box center [493, 46] width 42 height 13
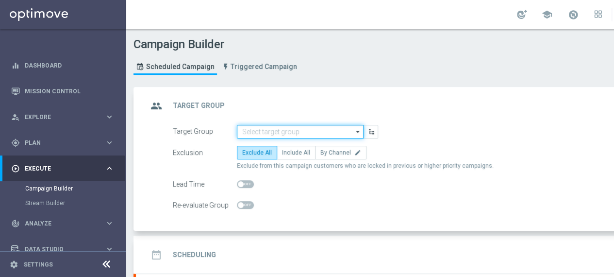
click at [342, 133] on input at bounding box center [300, 132] width 127 height 14
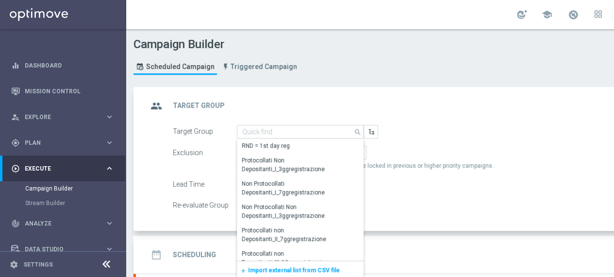
click at [298, 267] on span "Import external list from CSV file" at bounding box center [294, 269] width 92 height 7
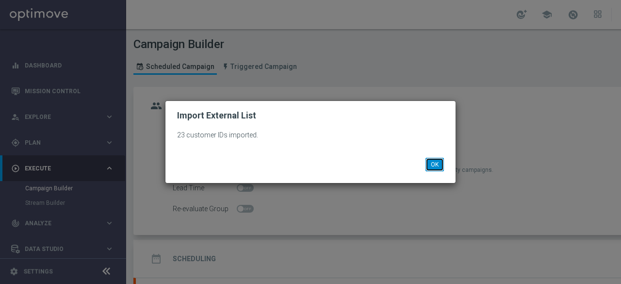
click at [439, 162] on button "OK" at bounding box center [435, 165] width 18 height 14
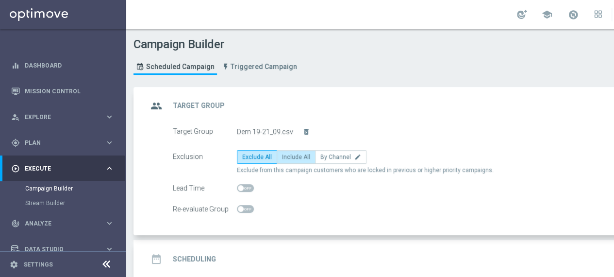
click at [289, 158] on span "Include All" at bounding box center [296, 156] width 28 height 7
click at [288, 158] on input "Include All" at bounding box center [285, 158] width 6 height 6
radio input "true"
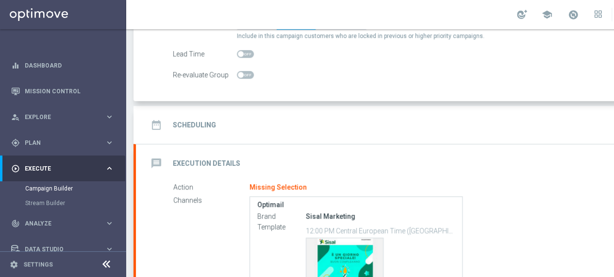
scroll to position [146, 0]
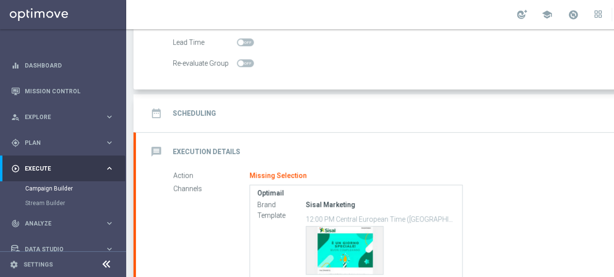
click at [202, 111] on h2 "Scheduling" at bounding box center [194, 113] width 43 height 9
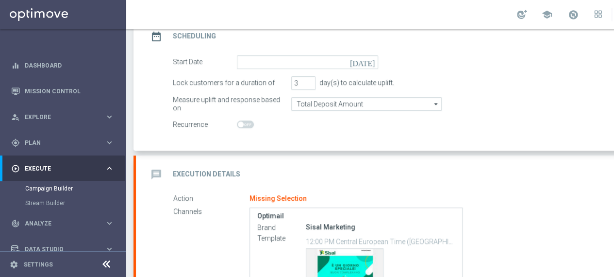
click at [369, 61] on icon "[DATE]" at bounding box center [364, 60] width 29 height 11
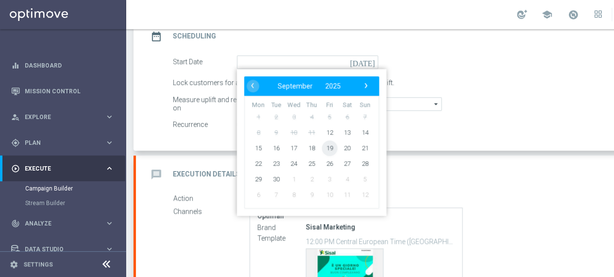
click at [326, 149] on span "19" at bounding box center [330, 148] width 16 height 16
type input "19 Sep 2025"
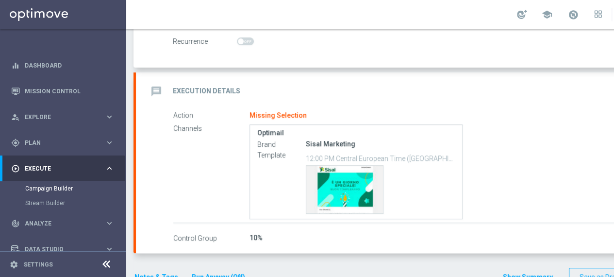
scroll to position [243, 0]
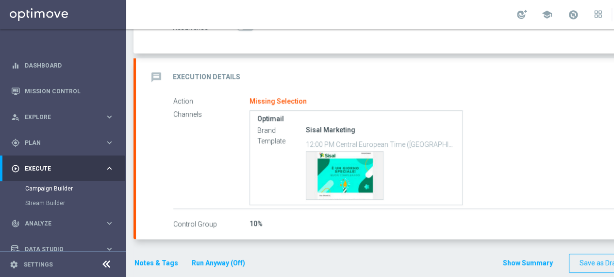
click at [189, 68] on div "message Execution Details" at bounding box center [194, 76] width 93 height 17
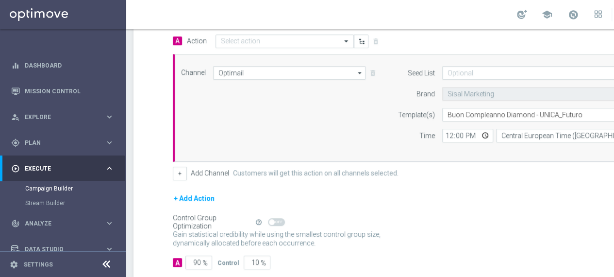
scroll to position [238, 0]
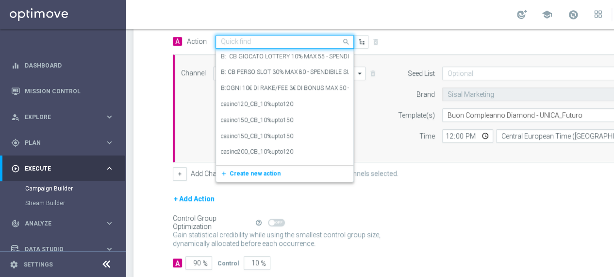
click at [328, 35] on div "Quick find" at bounding box center [284, 42] width 138 height 14
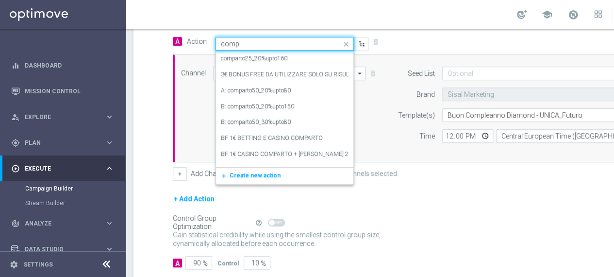
type input "compl"
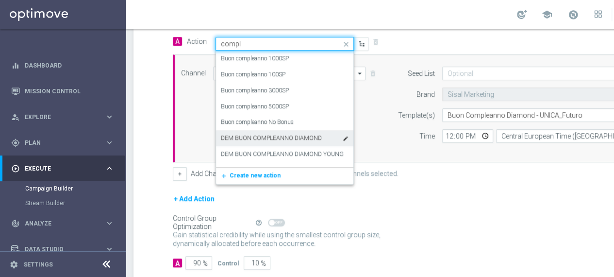
click at [297, 140] on label "DEM BUON COMPLEANNO DIAMOND" at bounding box center [271, 138] width 101 height 8
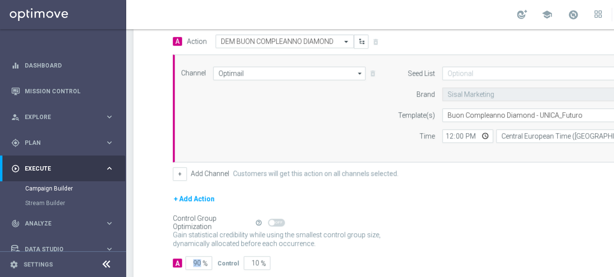
drag, startPoint x: 203, startPoint y: 259, endPoint x: 186, endPoint y: 259, distance: 16.5
click at [186, 259] on div "90 %" at bounding box center [197, 263] width 24 height 14
click at [202, 256] on input "90" at bounding box center [198, 263] width 27 height 14
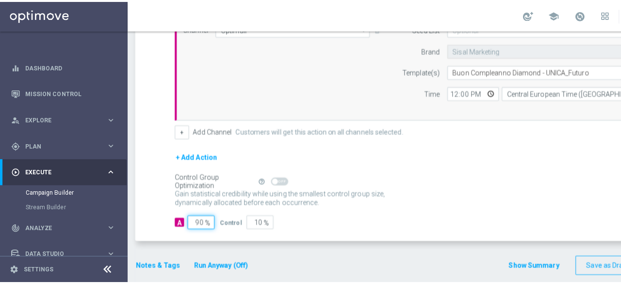
scroll to position [285, 0]
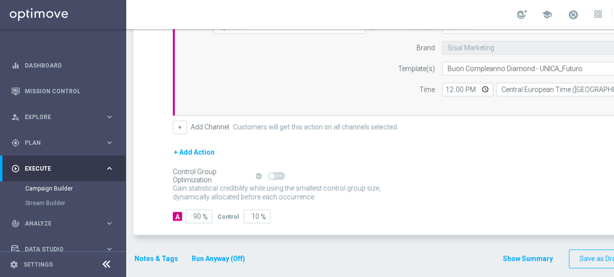
click at [309, 202] on form "A Action Select action DEM BUON COMPLEANNO DIAMOND delete_forever Add Promotion…" at bounding box center [429, 105] width 513 height 235
drag, startPoint x: 201, startPoint y: 213, endPoint x: 186, endPoint y: 213, distance: 14.6
click at [186, 213] on input "90" at bounding box center [198, 216] width 27 height 14
type input "1"
type input "99"
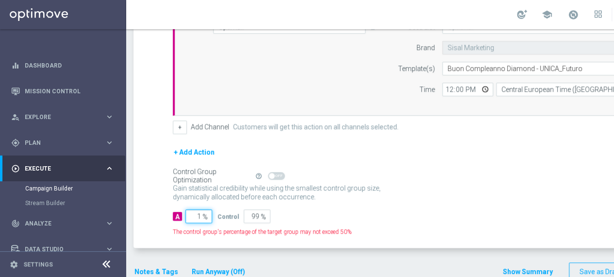
type input "10"
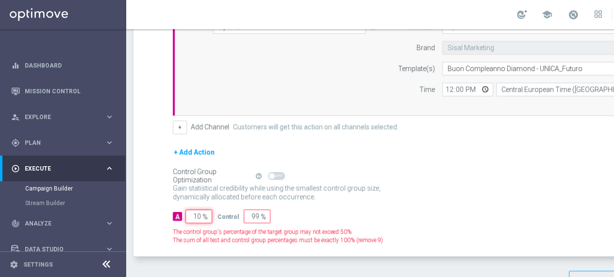
type input "90"
type input "100"
type input "0"
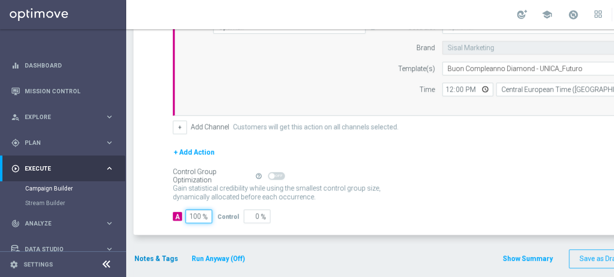
type input "100"
click at [162, 257] on button "Notes & Tags" at bounding box center [156, 258] width 46 height 12
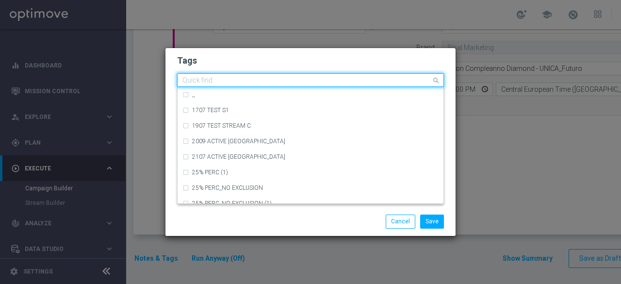
click at [237, 79] on input "text" at bounding box center [306, 81] width 249 height 8
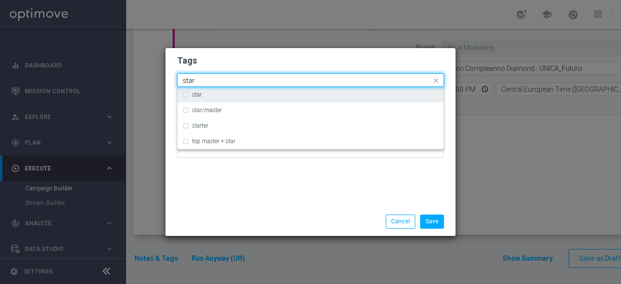
click at [215, 94] on div "star" at bounding box center [315, 95] width 247 height 6
type input "star"
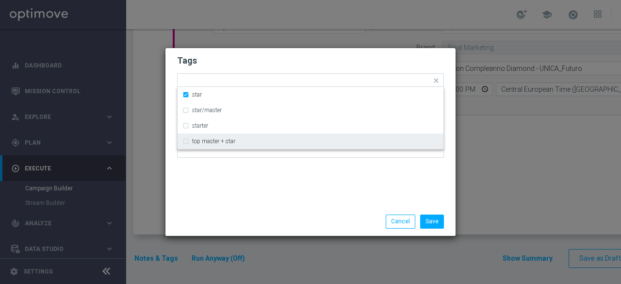
click at [228, 196] on div "Tags Quick find × star star star/master starter top master + star Notes" at bounding box center [310, 127] width 290 height 159
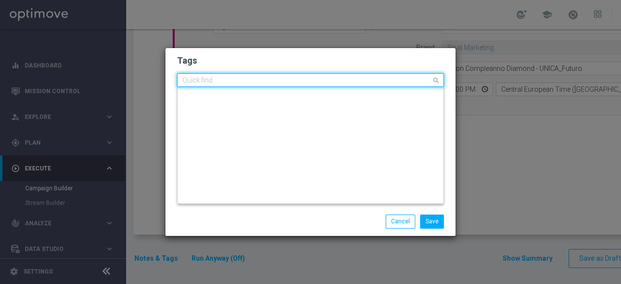
click at [260, 80] on input "text" at bounding box center [306, 81] width 249 height 8
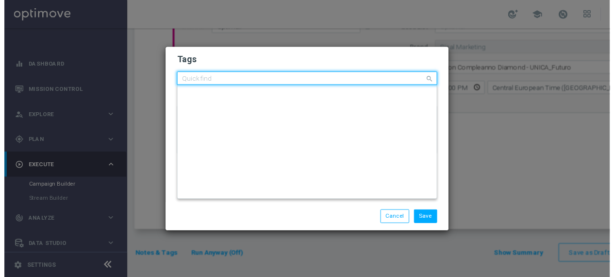
scroll to position [0, 0]
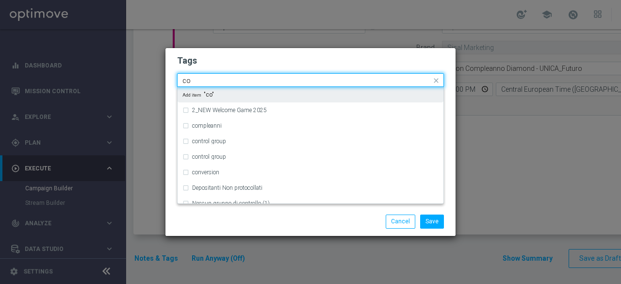
type input "c"
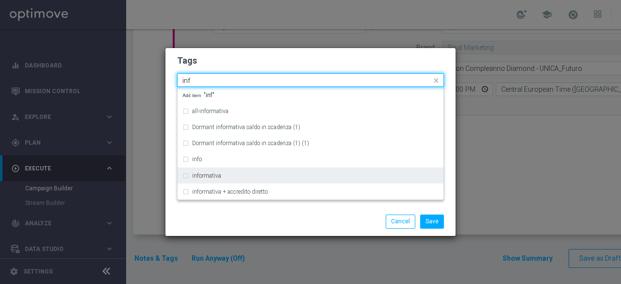
click at [224, 176] on div "informativa" at bounding box center [315, 176] width 247 height 6
type input "inf"
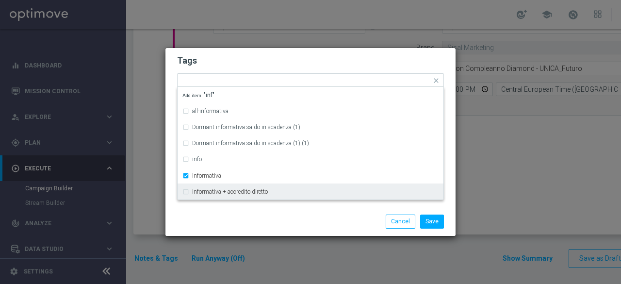
click at [251, 215] on div "Save Cancel" at bounding box center [310, 222] width 281 height 14
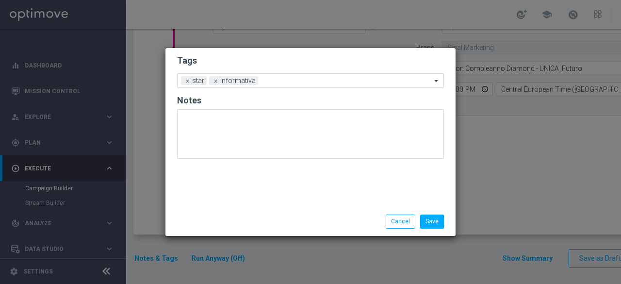
click at [314, 81] on input "text" at bounding box center [346, 81] width 169 height 8
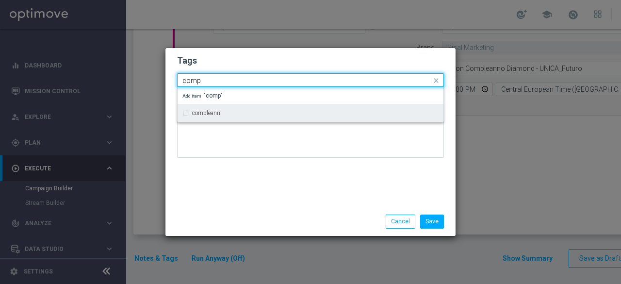
click at [279, 109] on div "compleanni" at bounding box center [310, 113] width 256 height 16
type input "comp"
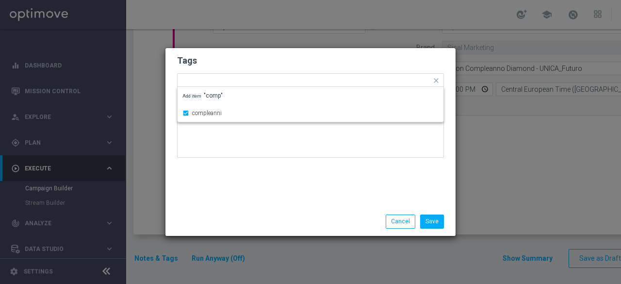
click at [274, 192] on div "Tags Quick find × star × informativa × compleanni compleanni Add item "comp" No…" at bounding box center [310, 127] width 290 height 159
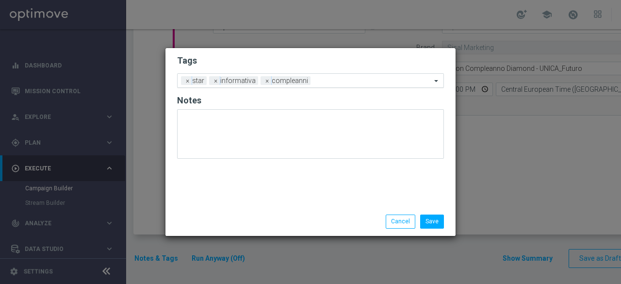
click at [339, 83] on input "text" at bounding box center [372, 81] width 117 height 8
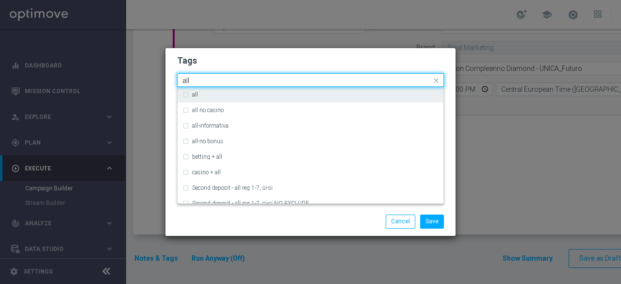
click at [248, 93] on div "all" at bounding box center [315, 95] width 247 height 6
type input "all"
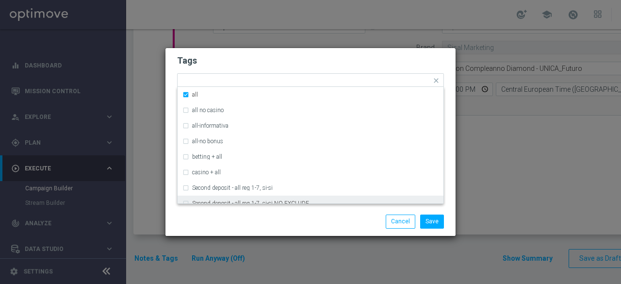
click at [252, 223] on div "Save Cancel" at bounding box center [310, 222] width 281 height 14
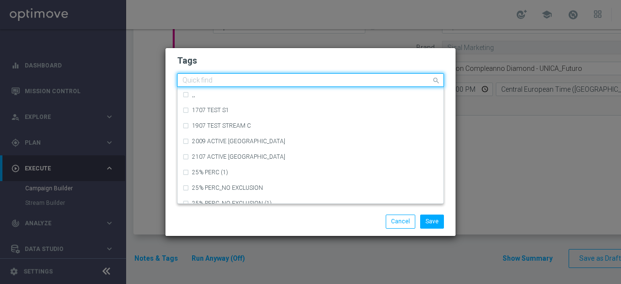
click at [347, 83] on input "text" at bounding box center [306, 81] width 249 height 8
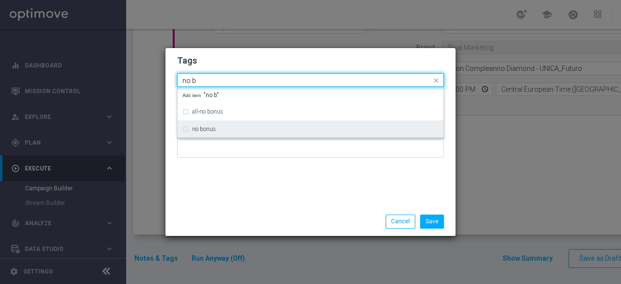
click at [235, 130] on div "no bonus" at bounding box center [315, 129] width 247 height 6
type input "no b"
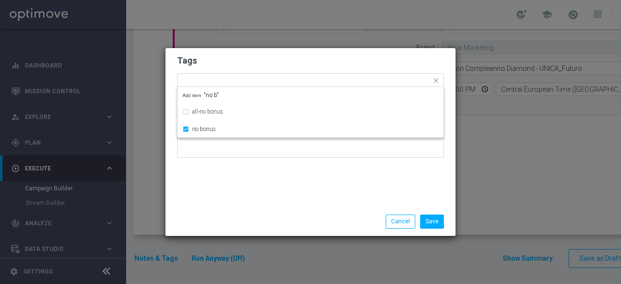
click at [240, 182] on div "Tags Quick find × star × informativa × compleanni × all × no bonus all-no bonus…" at bounding box center [310, 127] width 290 height 159
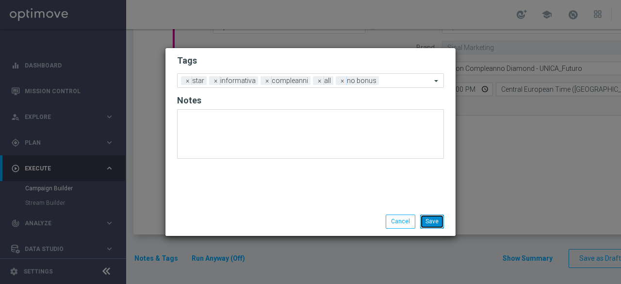
click at [432, 221] on button "Save" at bounding box center [432, 222] width 24 height 14
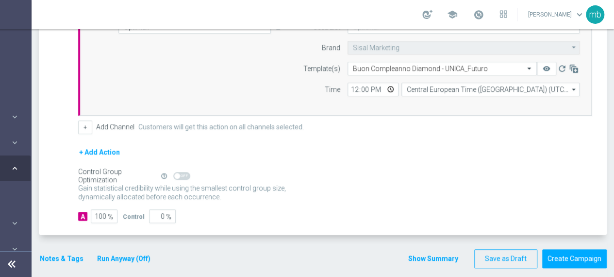
scroll to position [0, 102]
click at [571, 264] on button "Create Campaign" at bounding box center [574, 258] width 65 height 19
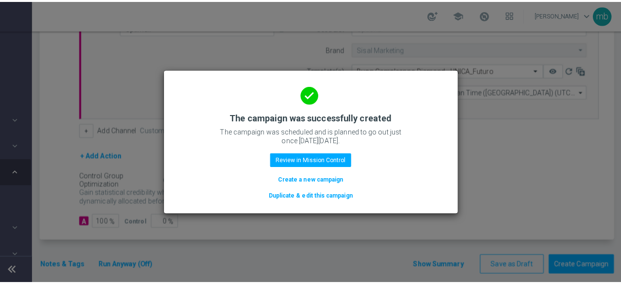
scroll to position [0, 95]
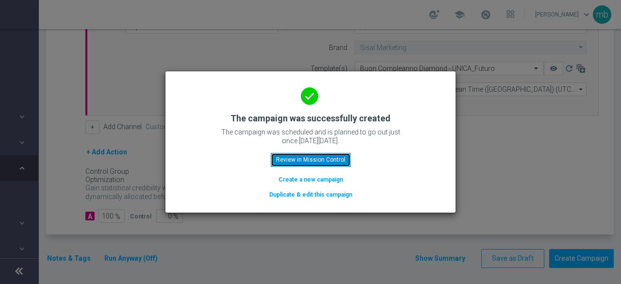
click at [330, 165] on button "Review in Mission Control" at bounding box center [311, 160] width 80 height 14
